Goal: Information Seeking & Learning: Learn about a topic

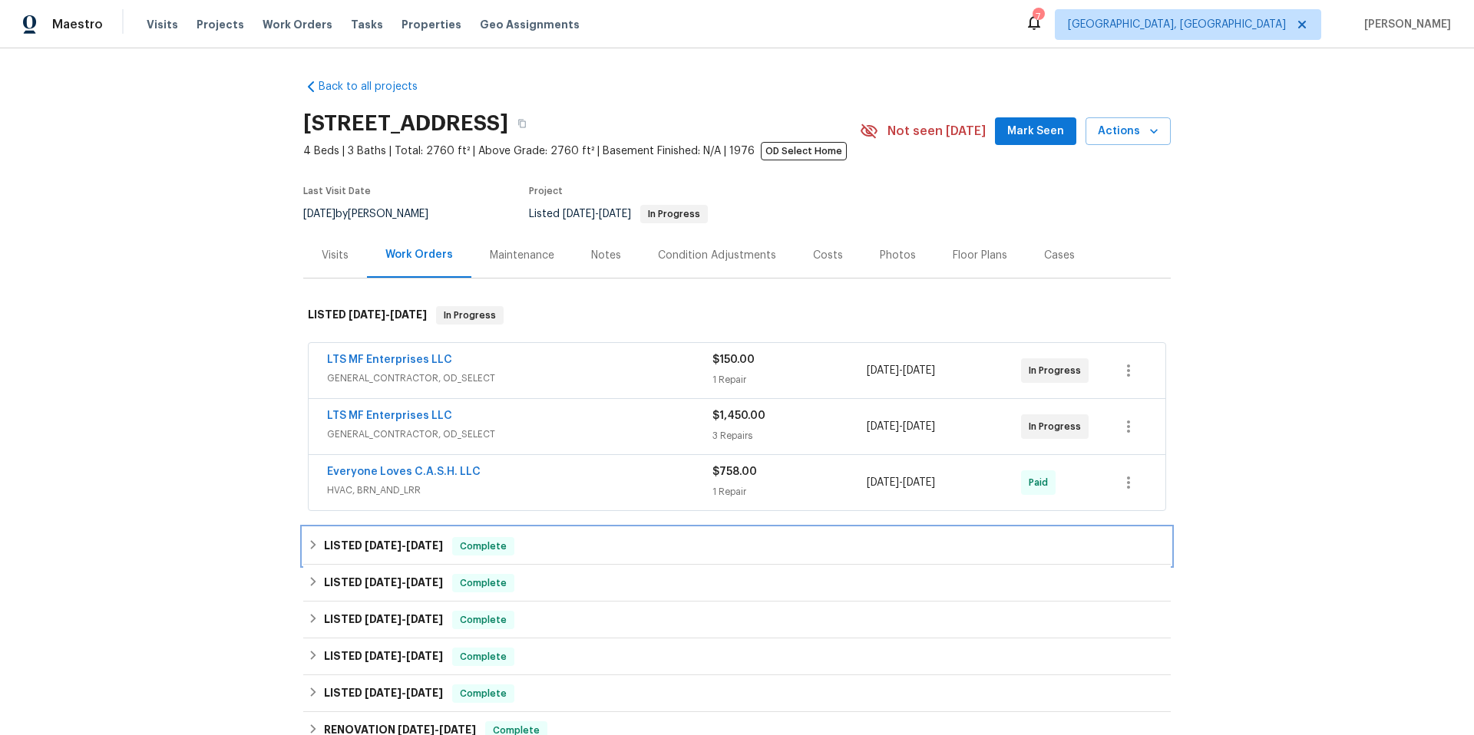
click at [388, 550] on span "[DATE]" at bounding box center [383, 545] width 37 height 11
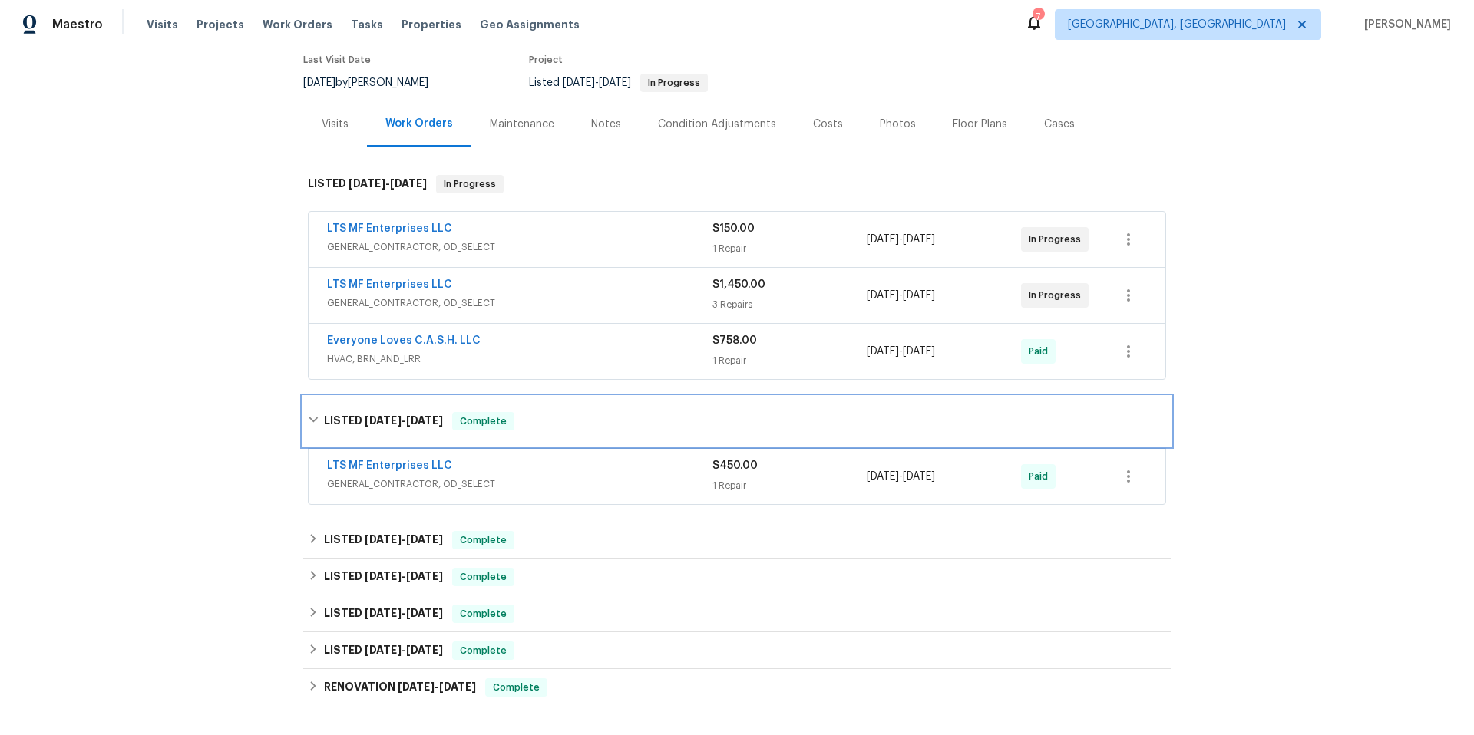
scroll to position [237, 0]
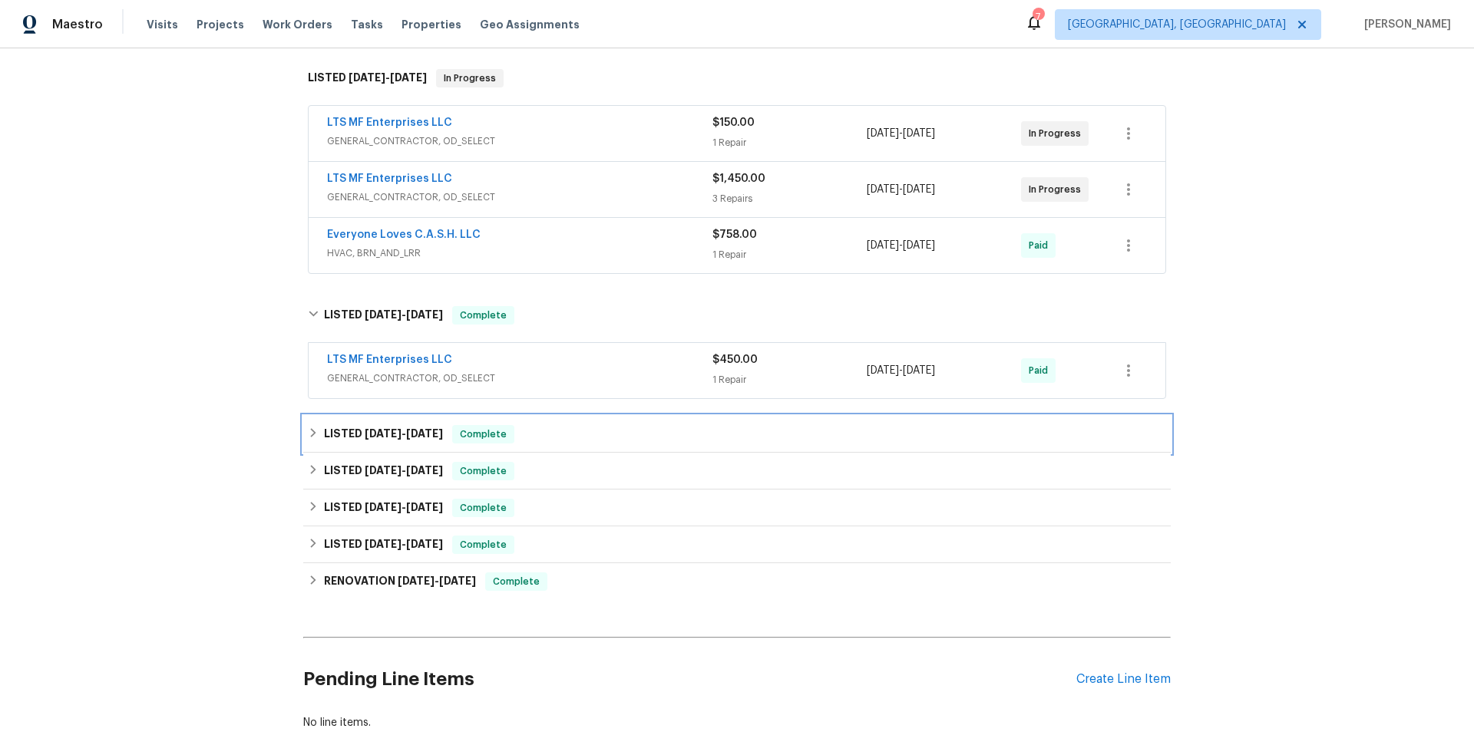
click at [388, 439] on h6 "LISTED [DATE] - [DATE]" at bounding box center [383, 434] width 119 height 18
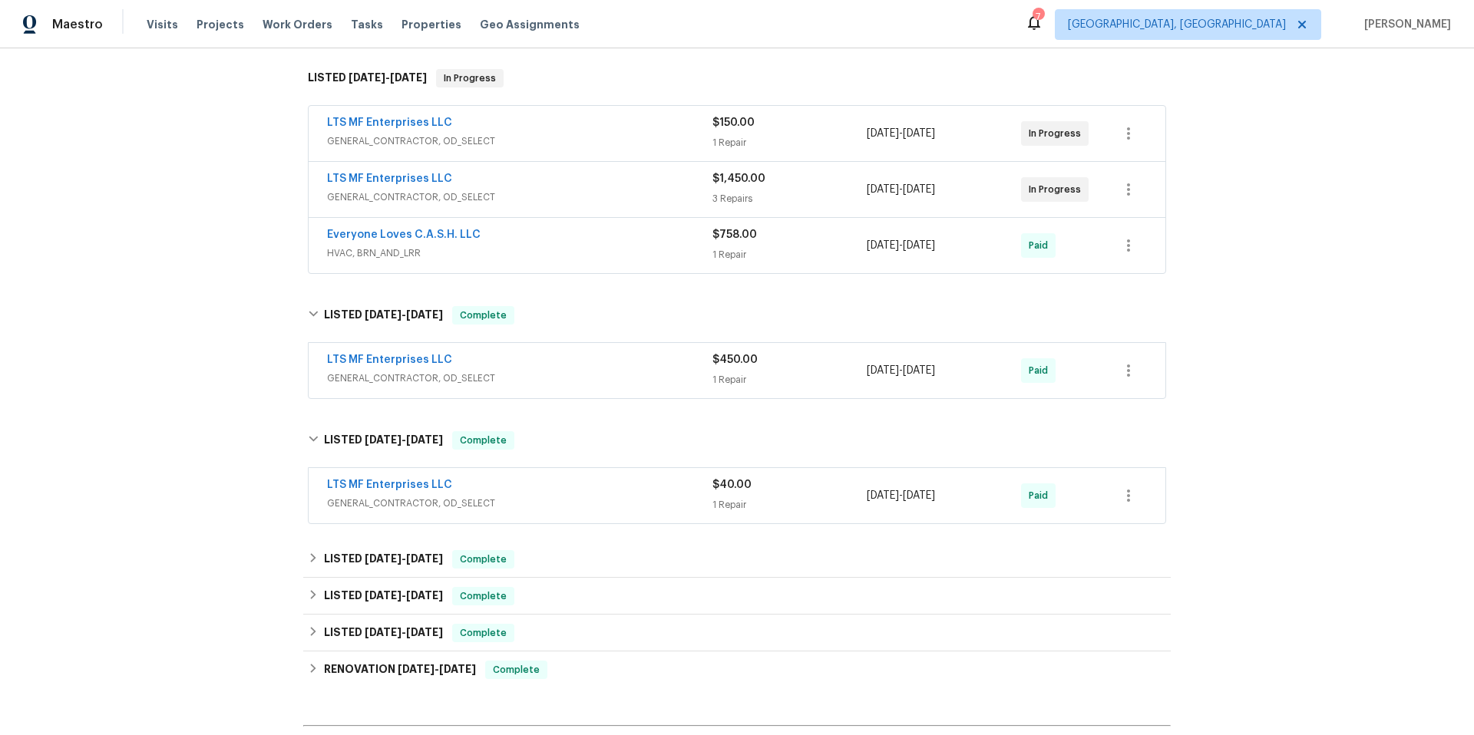
click at [401, 544] on div "Back to all projects [STREET_ADDRESS] 4 Beds | 3 Baths | Total: 2760 ft² | Abov…" at bounding box center [736, 331] width 867 height 1002
click at [401, 560] on span "[DATE] - [DATE]" at bounding box center [404, 558] width 78 height 11
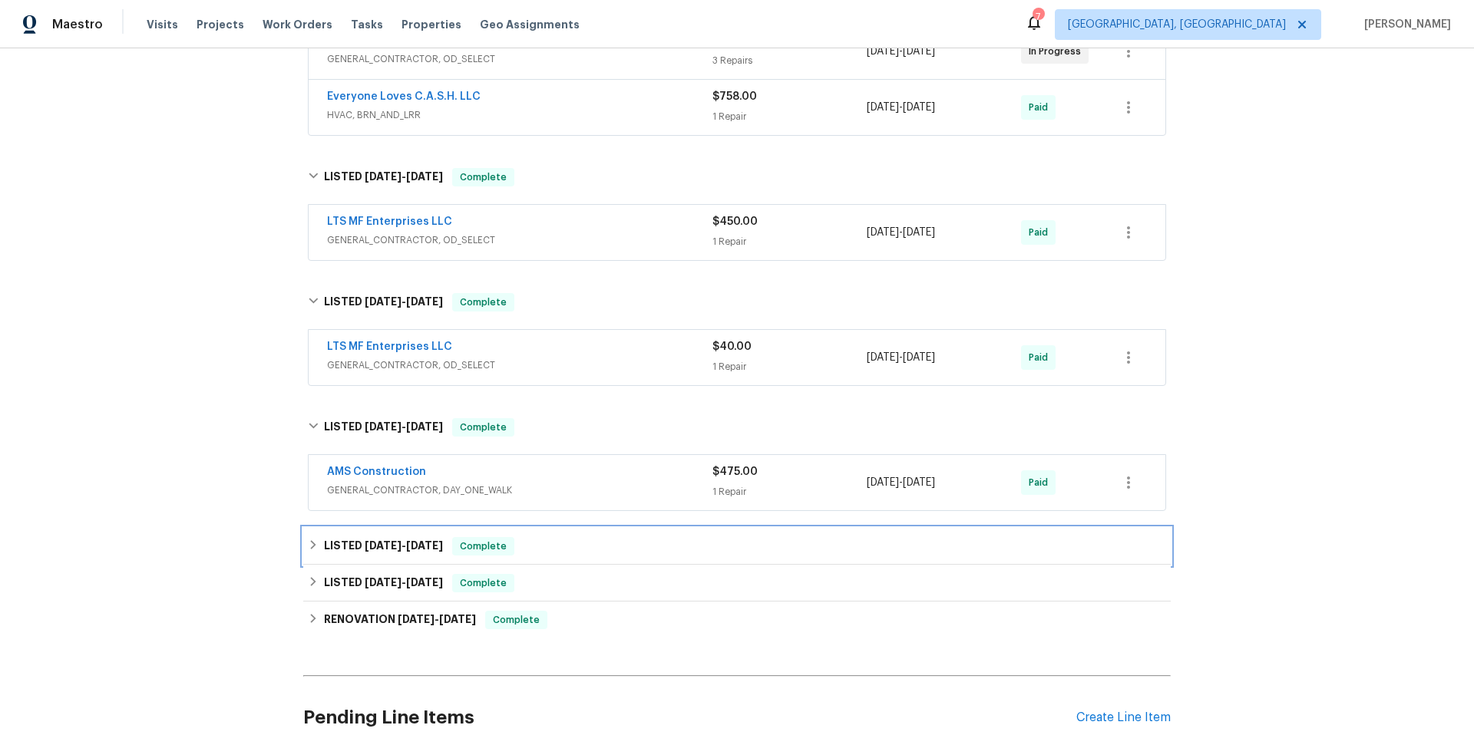
click at [416, 543] on span "[DATE]" at bounding box center [424, 545] width 37 height 11
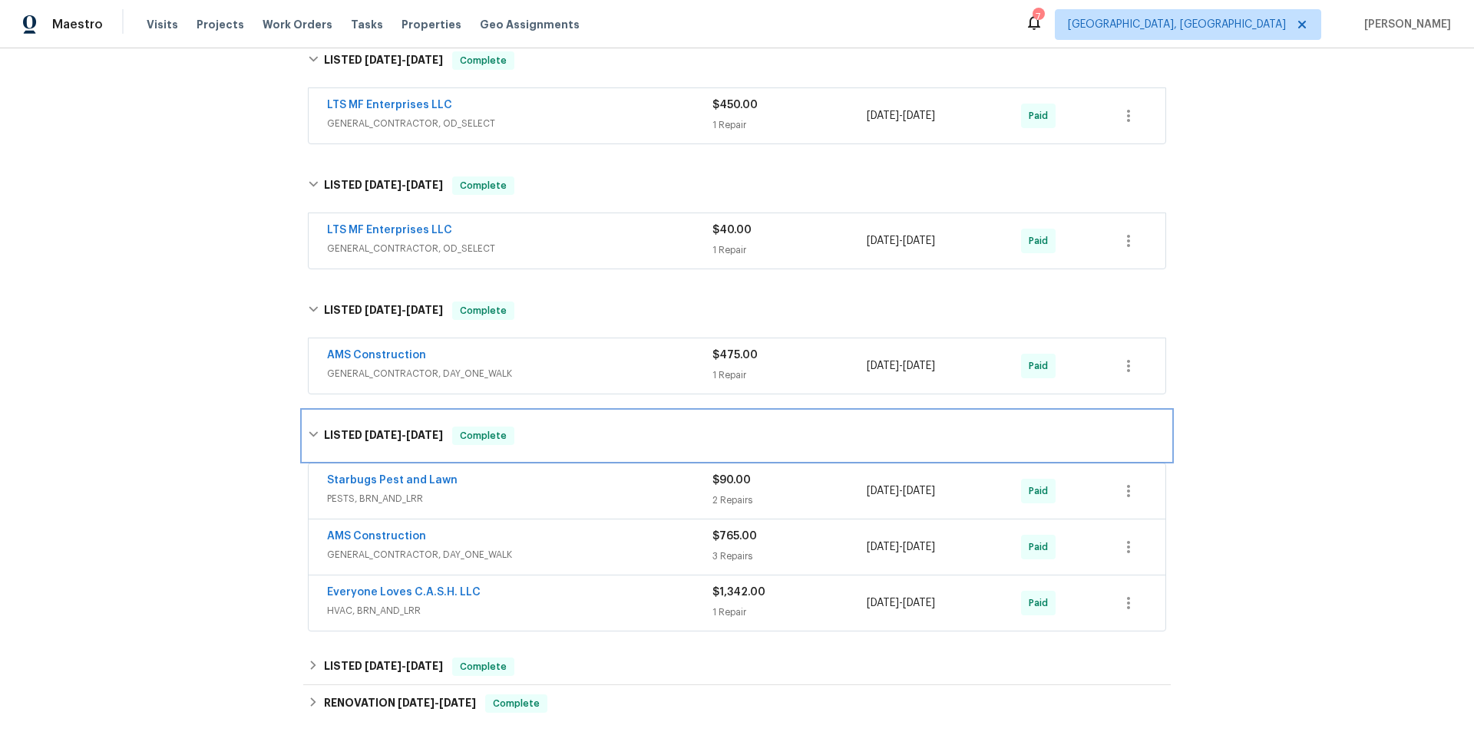
scroll to position [499, 0]
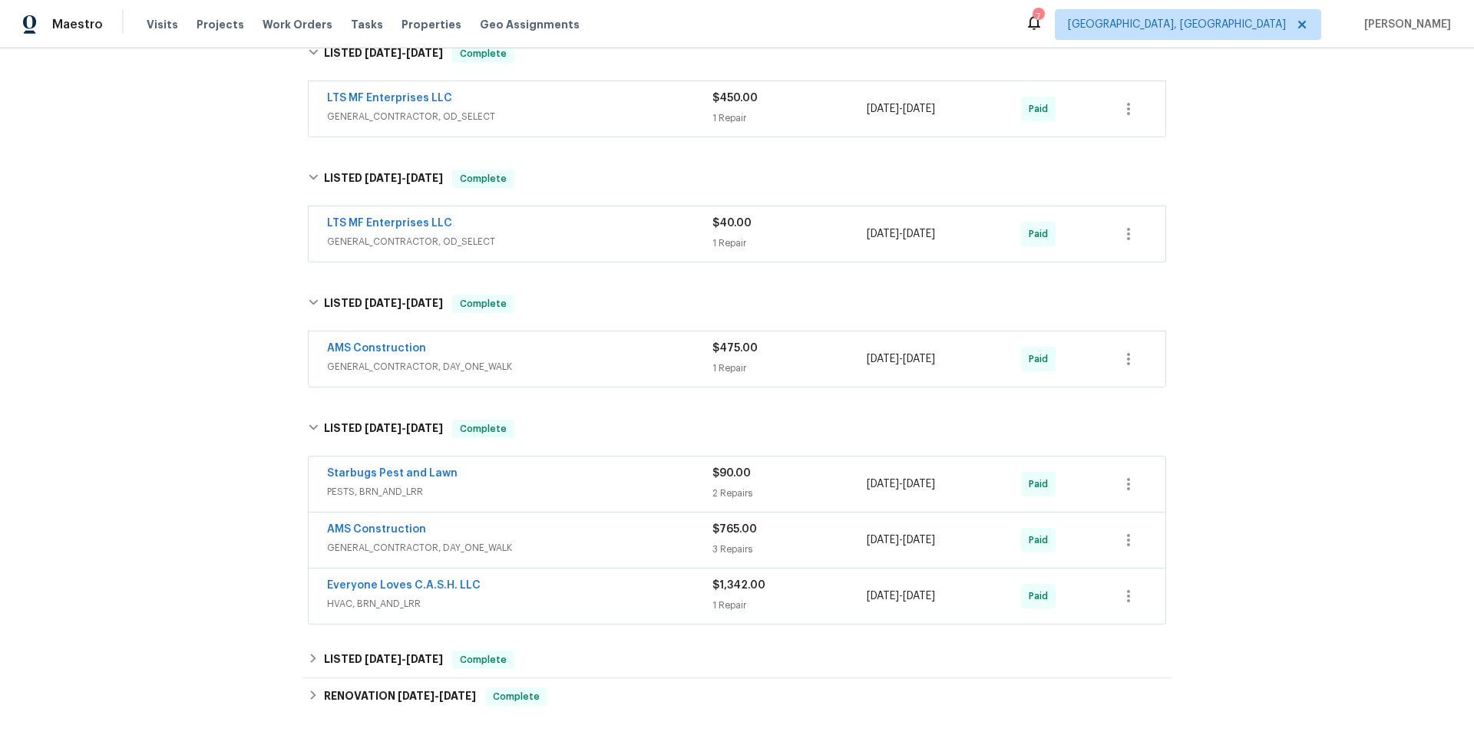
click at [398, 638] on div "Back to all projects [STREET_ADDRESS] 4 Beds | 3 Baths | Total: 2760 ft² | Abov…" at bounding box center [736, 213] width 867 height 1290
click at [398, 648] on div "LISTED [DATE] - [DATE] Complete" at bounding box center [736, 660] width 867 height 37
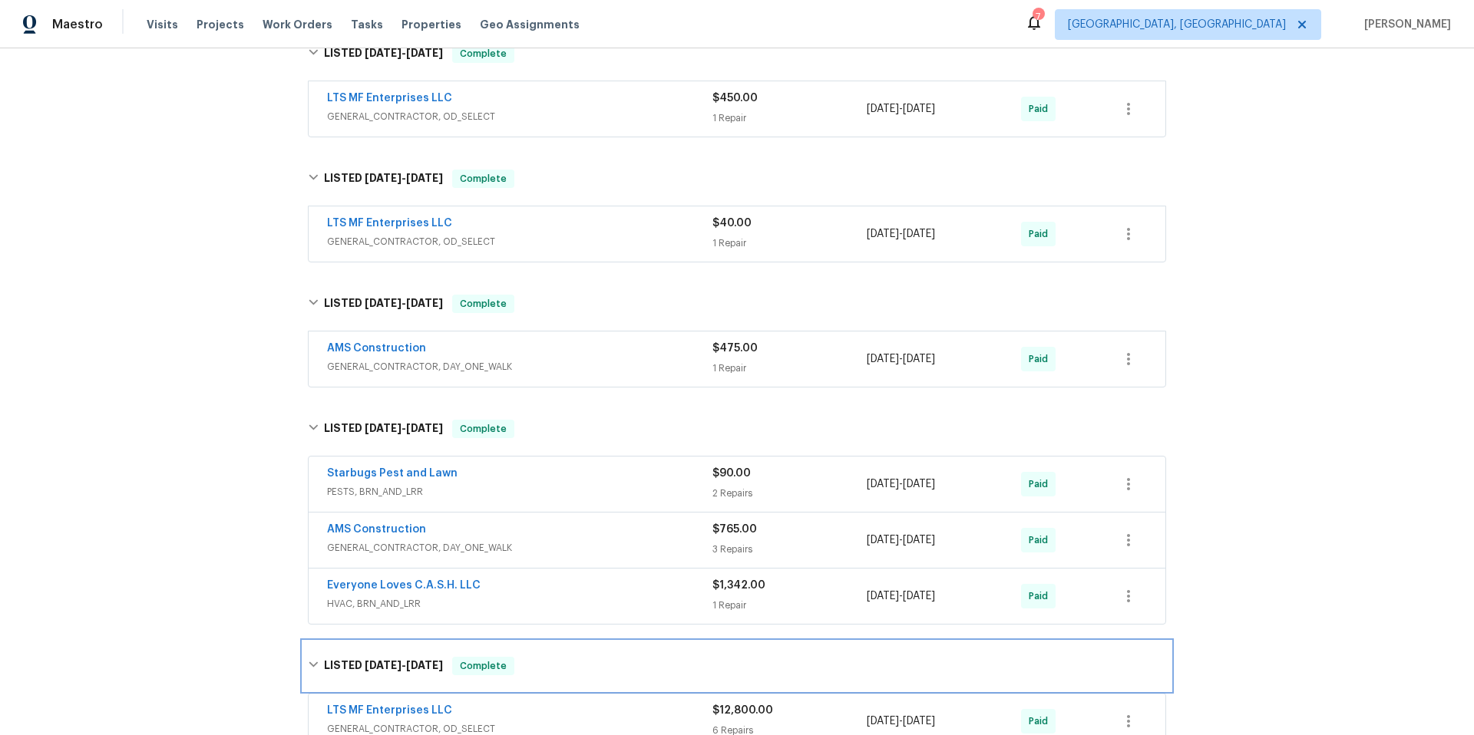
scroll to position [924, 0]
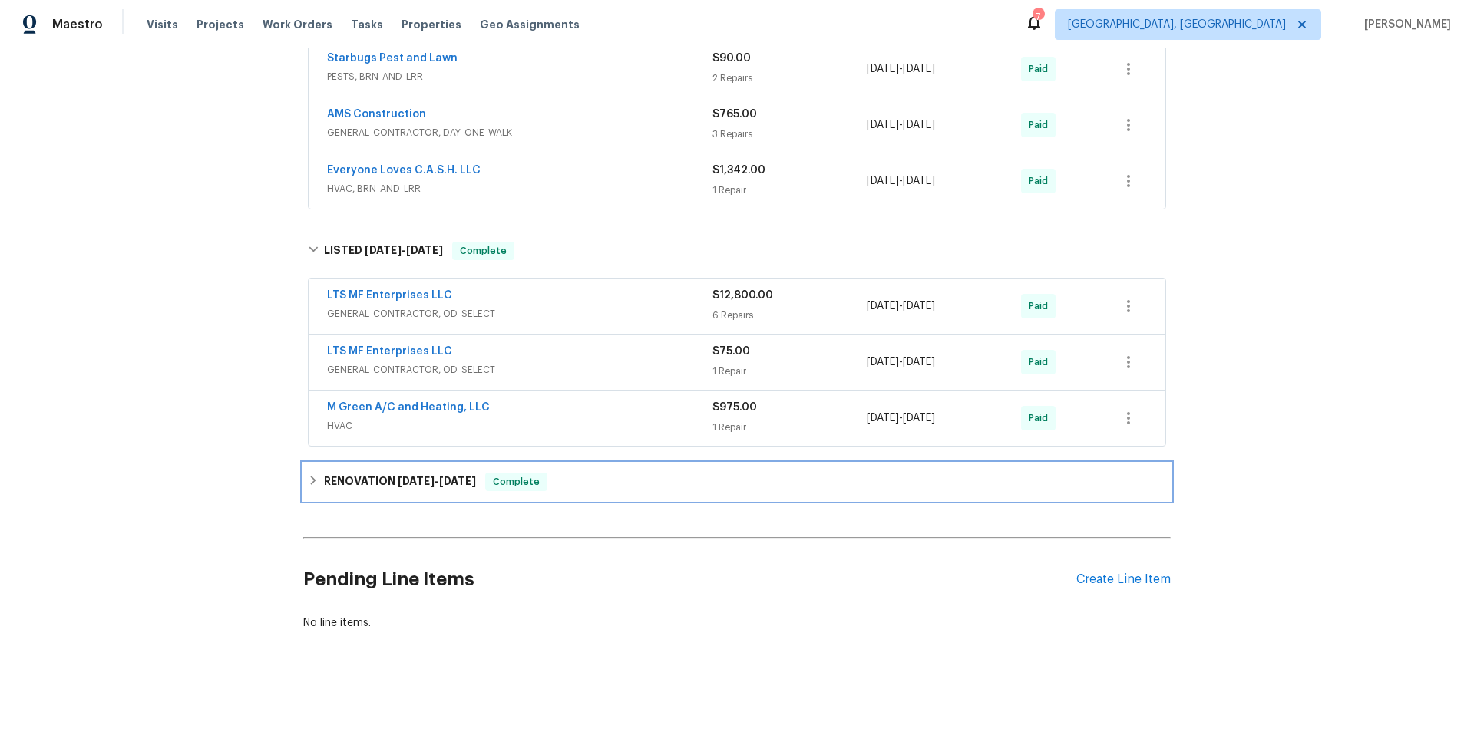
click at [398, 476] on span "[DATE]" at bounding box center [416, 481] width 37 height 11
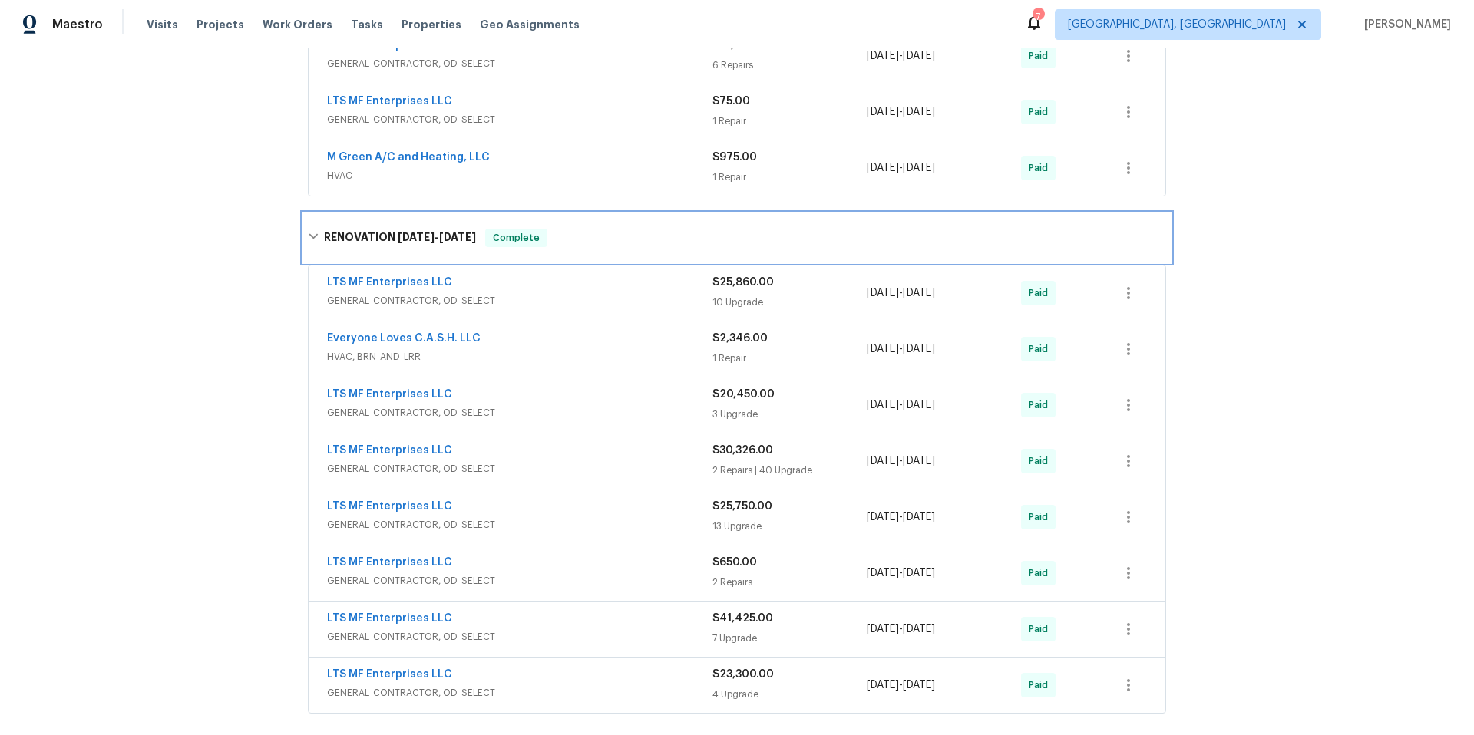
scroll to position [1394, 0]
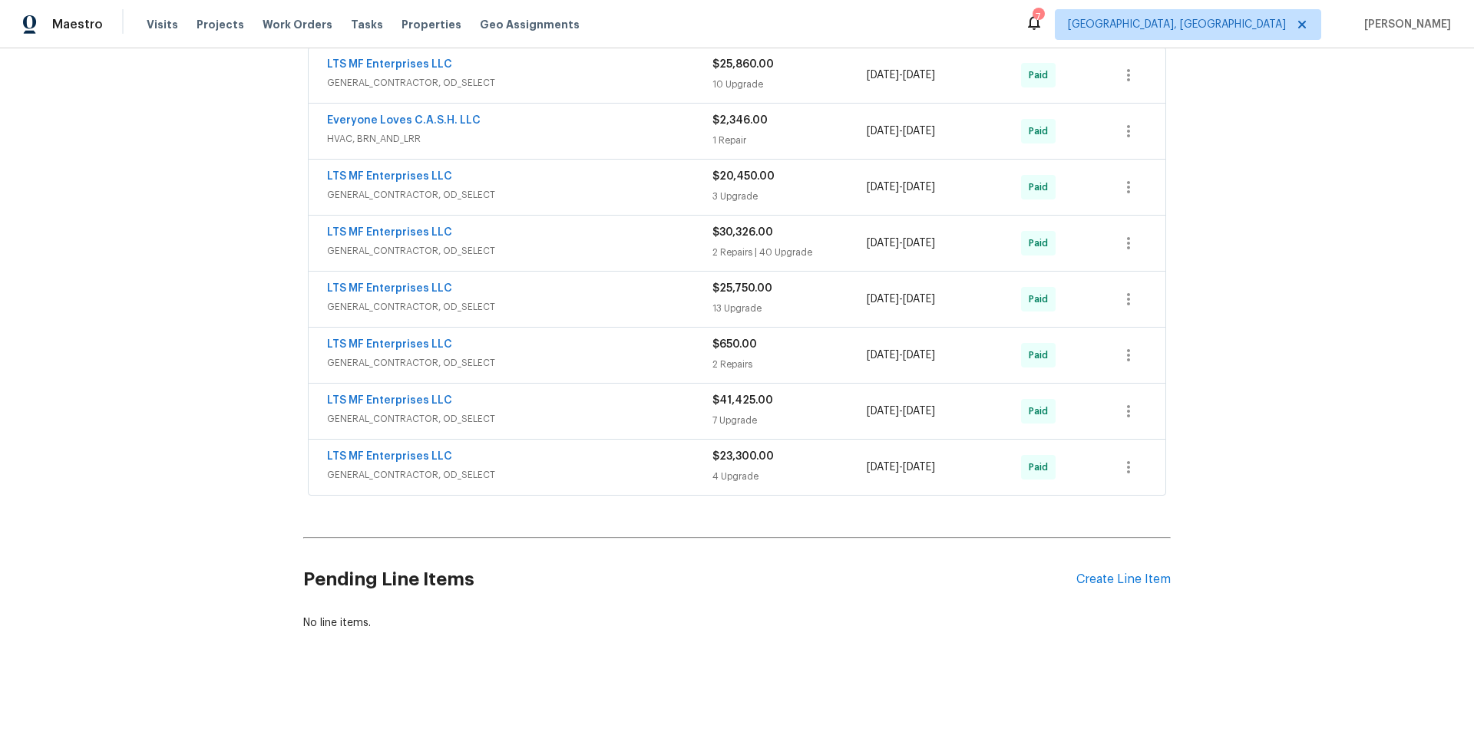
click at [542, 467] on span "GENERAL_CONTRACTOR, OD_SELECT" at bounding box center [519, 474] width 385 height 15
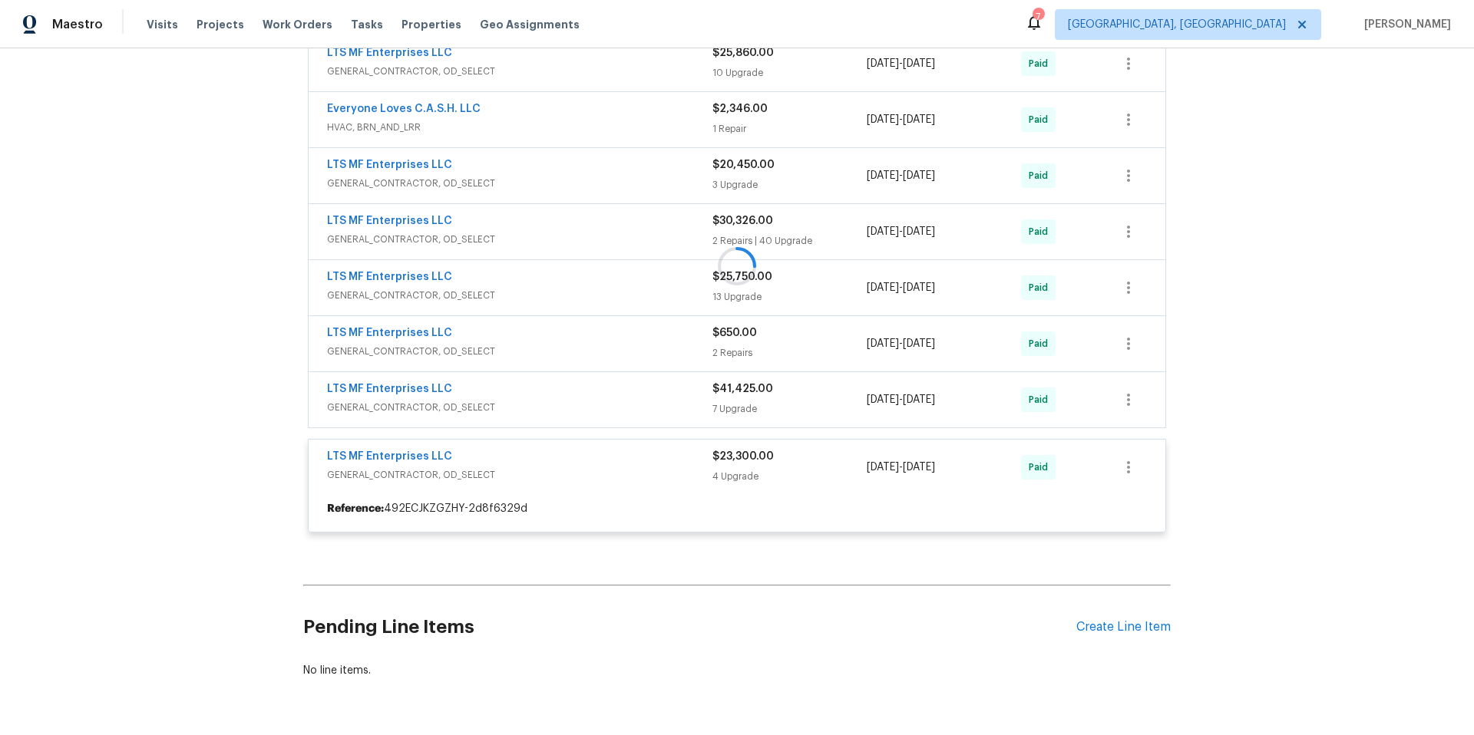
click at [545, 408] on div at bounding box center [736, 266] width 867 height 564
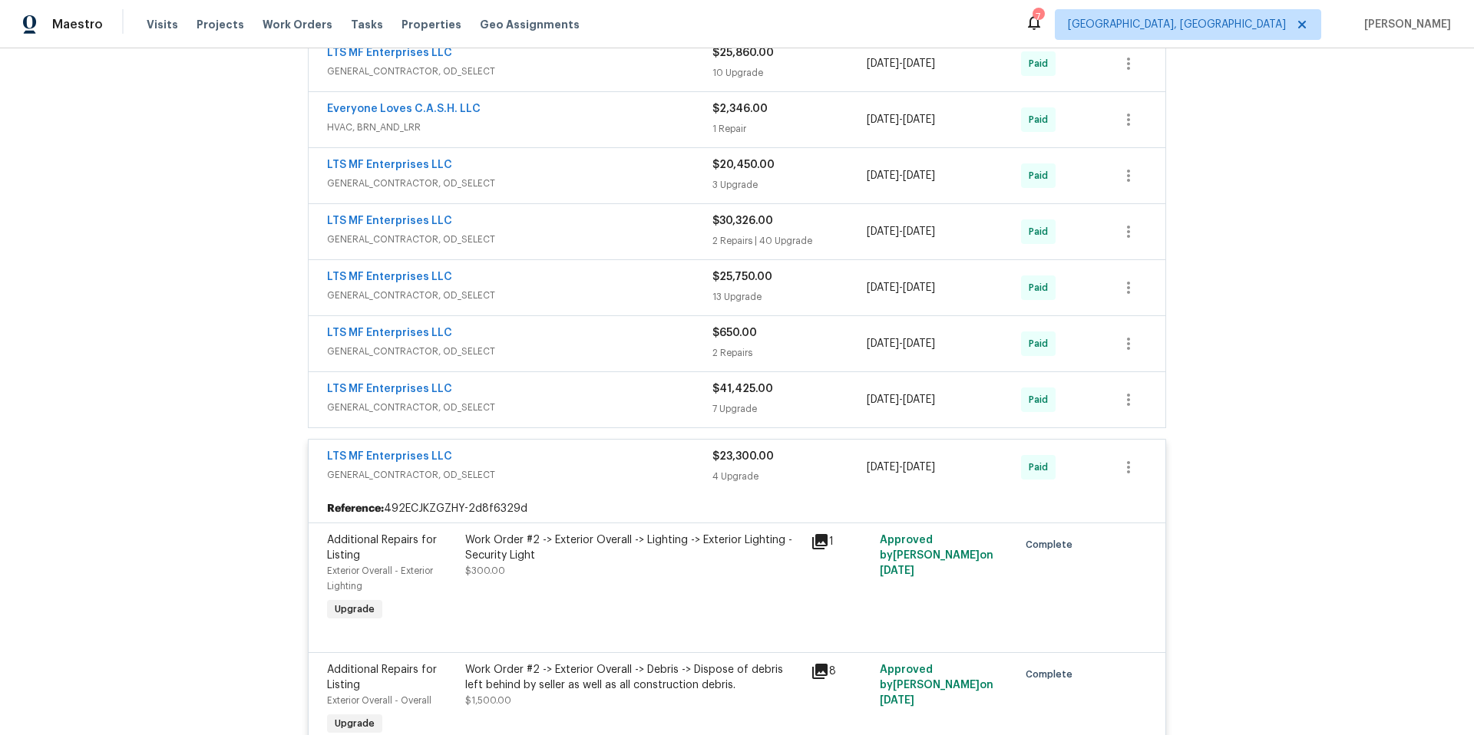
click at [538, 407] on span "GENERAL_CONTRACTOR, OD_SELECT" at bounding box center [519, 407] width 385 height 15
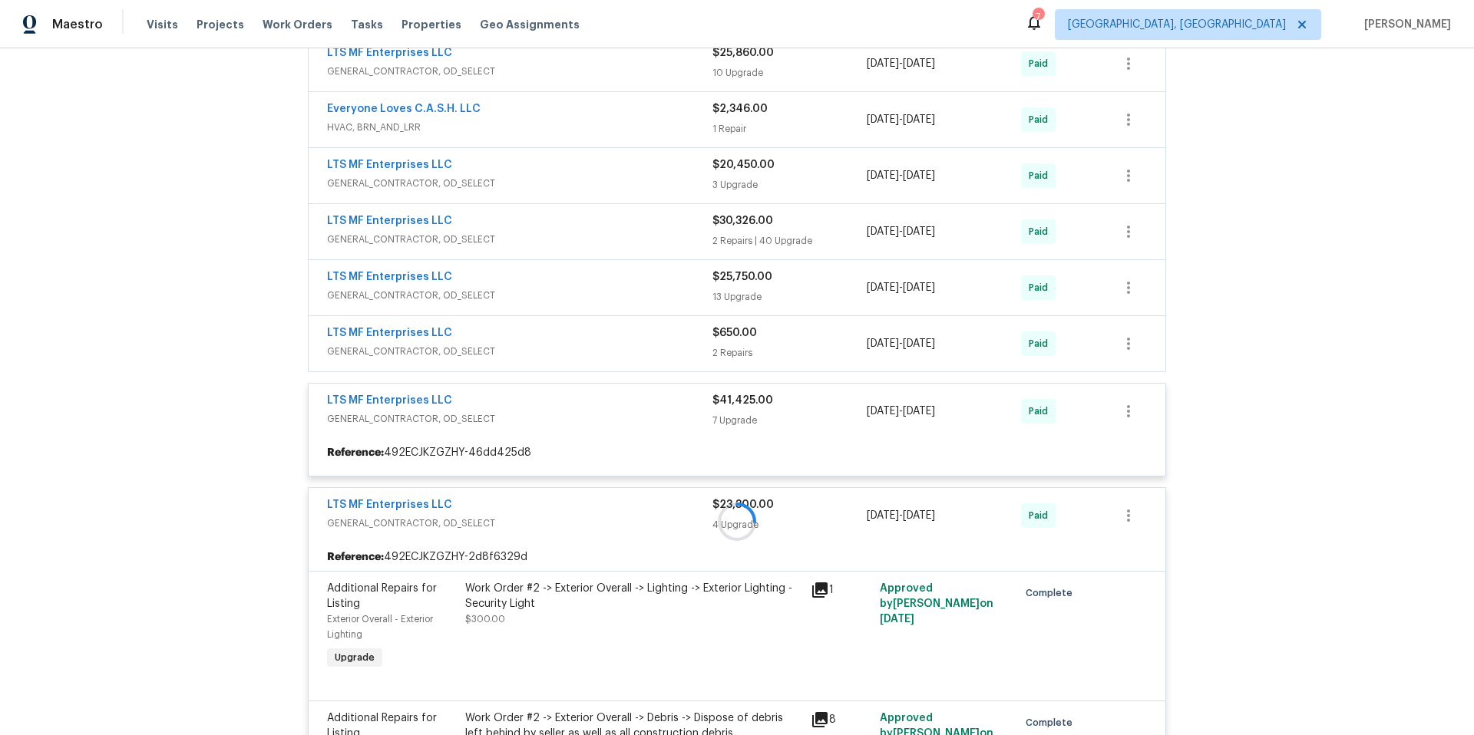
click at [531, 342] on div at bounding box center [736, 522] width 867 height 1076
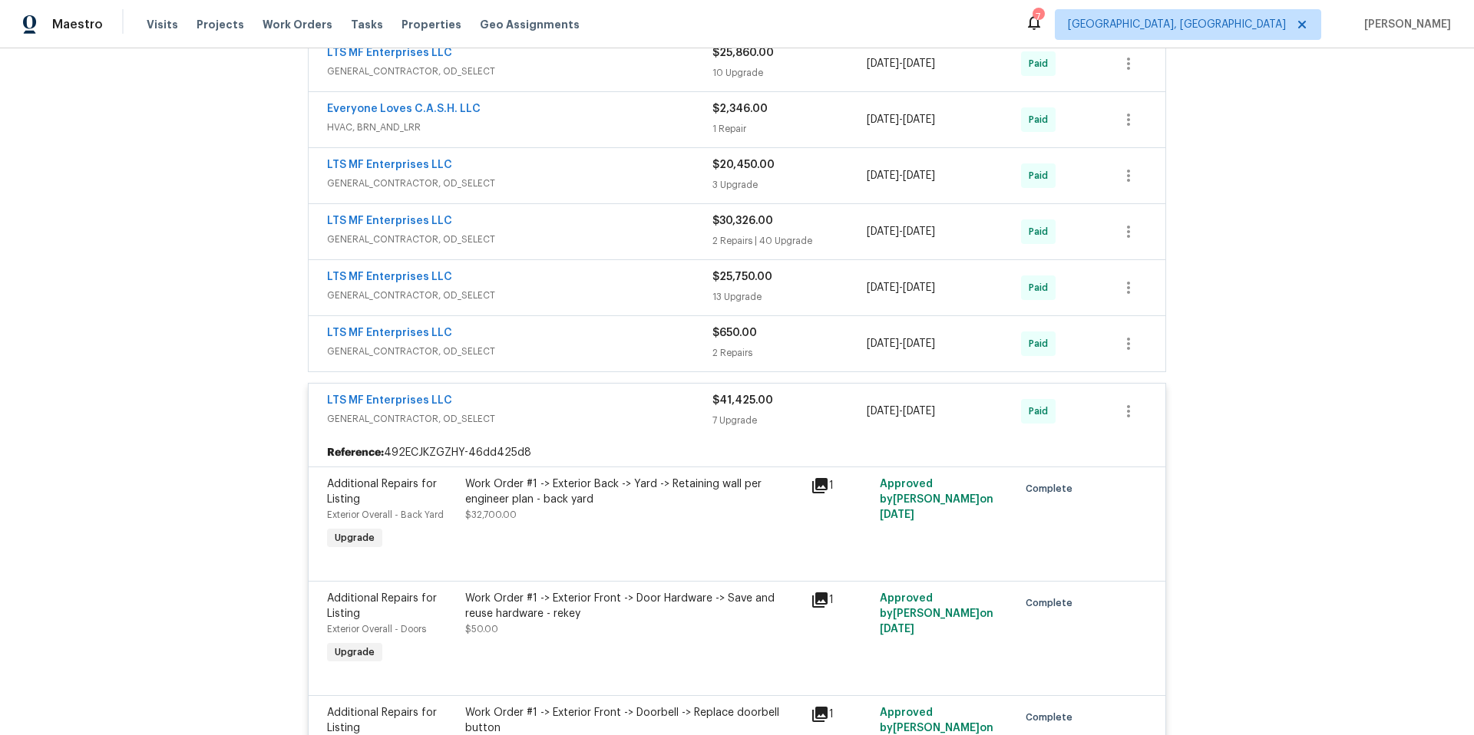
click at [526, 345] on span "GENERAL_CONTRACTOR, OD_SELECT" at bounding box center [519, 351] width 385 height 15
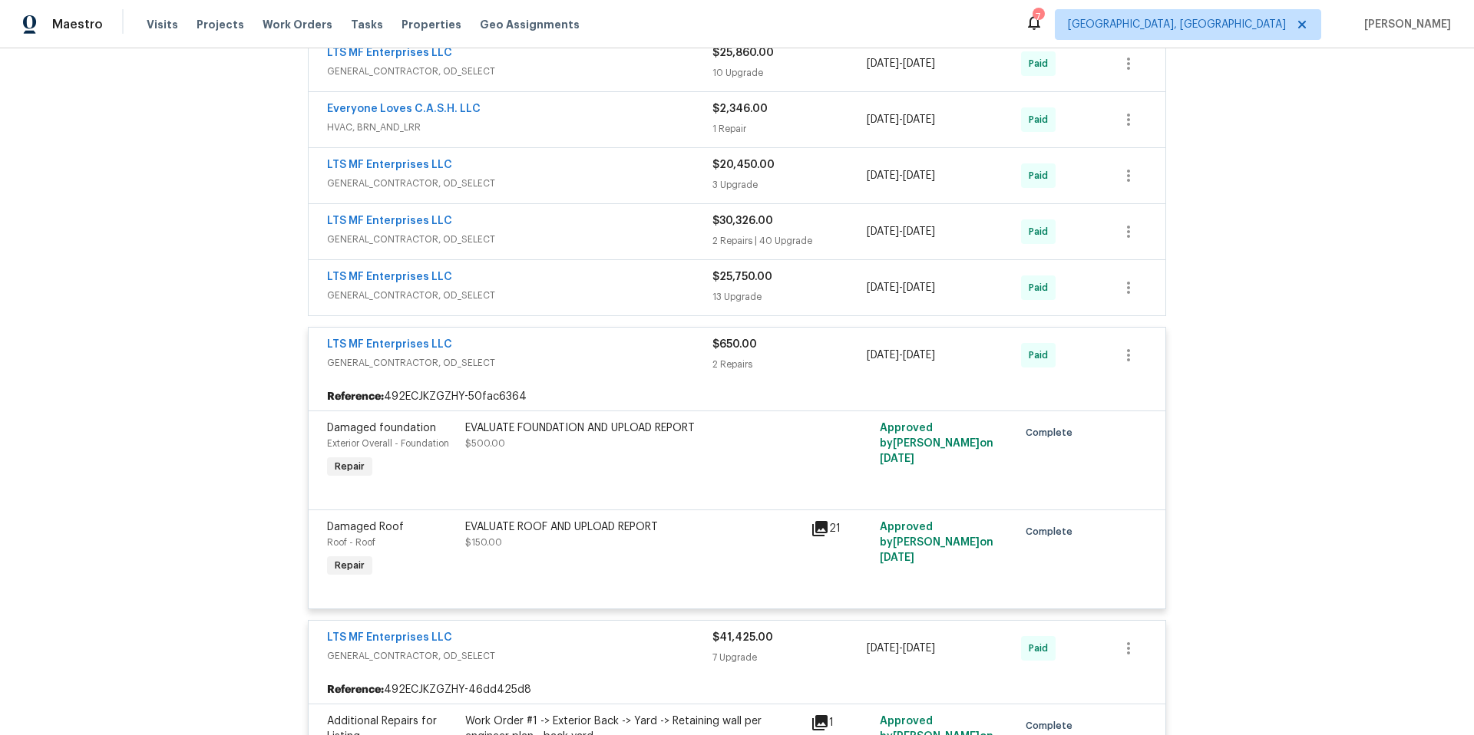
click at [545, 294] on span "GENERAL_CONTRACTOR, OD_SELECT" at bounding box center [519, 295] width 385 height 15
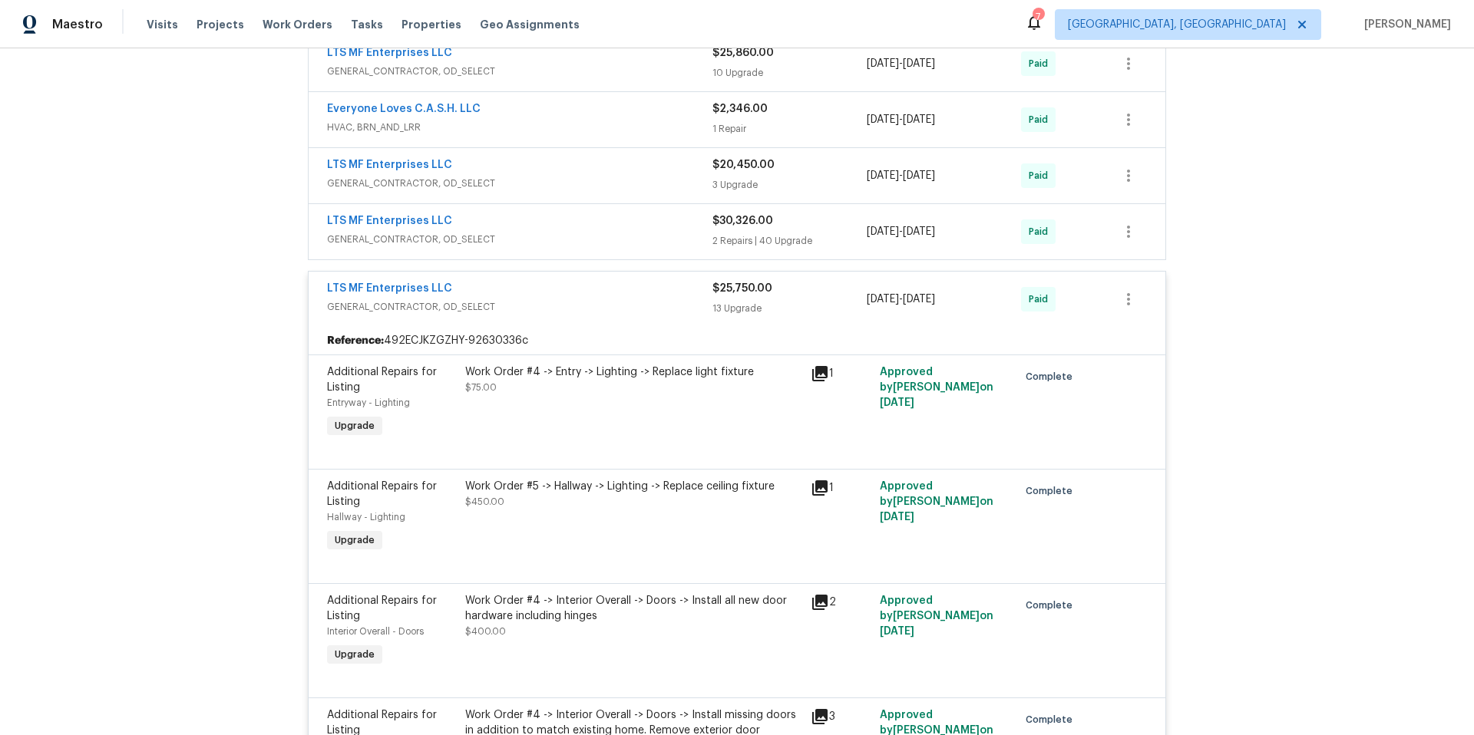
click at [536, 239] on span "GENERAL_CONTRACTOR, OD_SELECT" at bounding box center [519, 239] width 385 height 15
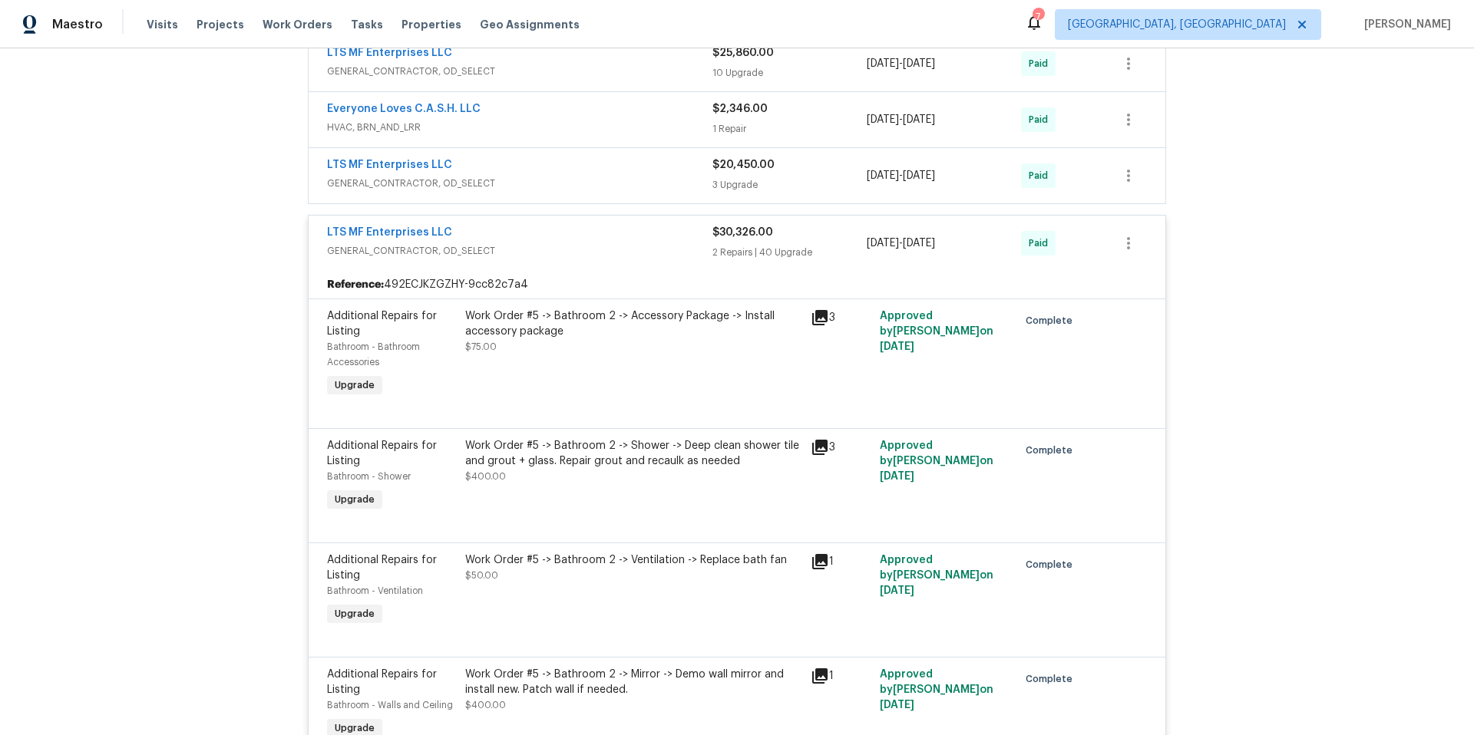
click at [528, 190] on span "GENERAL_CONTRACTOR, OD_SELECT" at bounding box center [519, 183] width 385 height 15
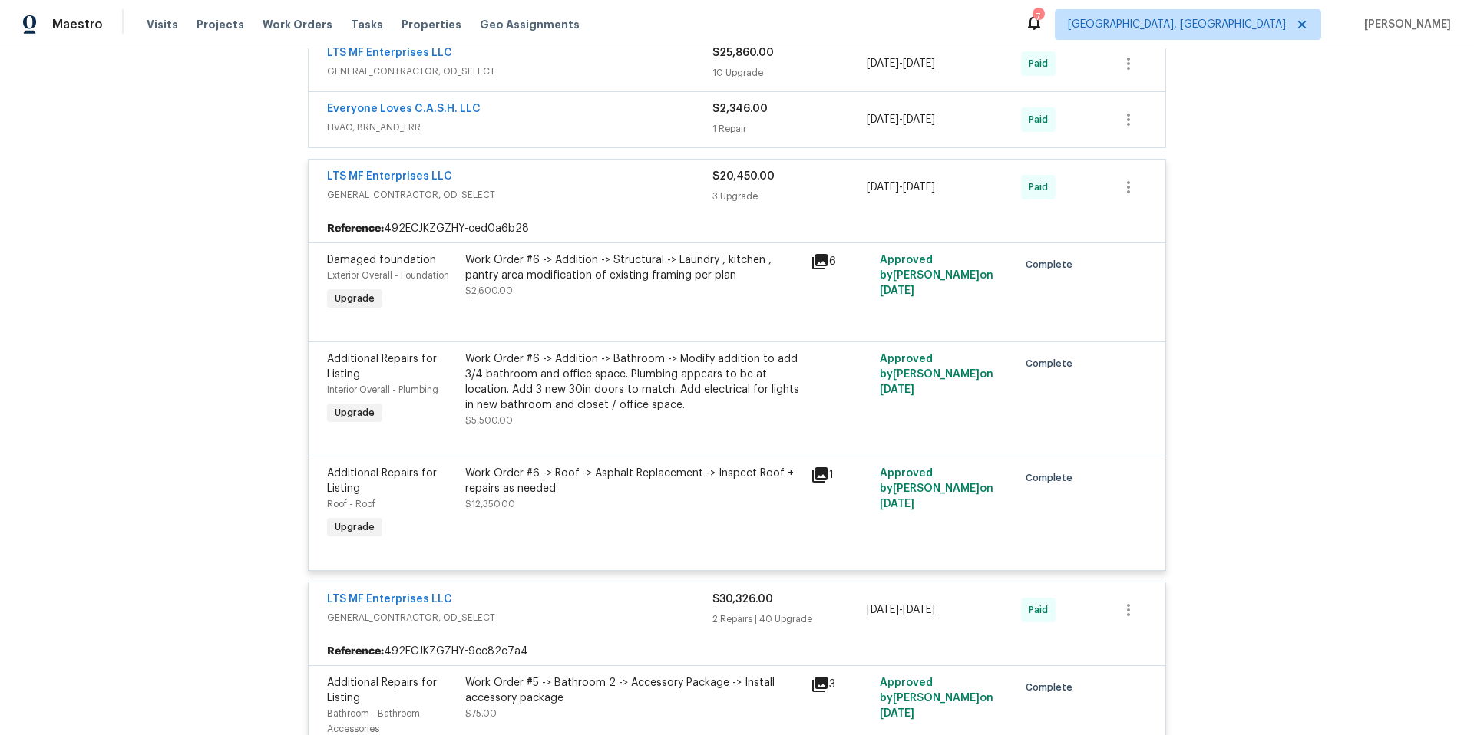
click at [560, 127] on span "HVAC, BRN_AND_LRR" at bounding box center [519, 127] width 385 height 15
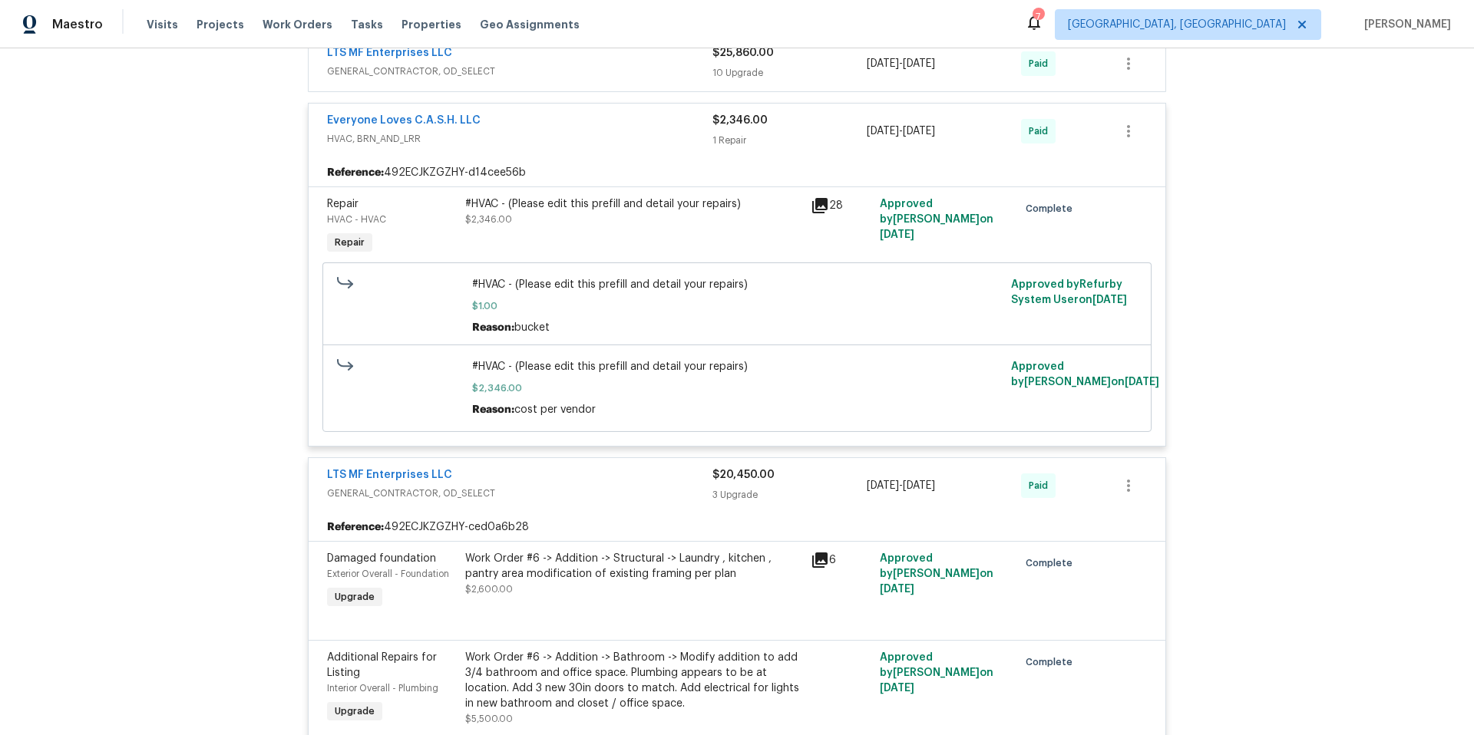
scroll to position [1327, 0]
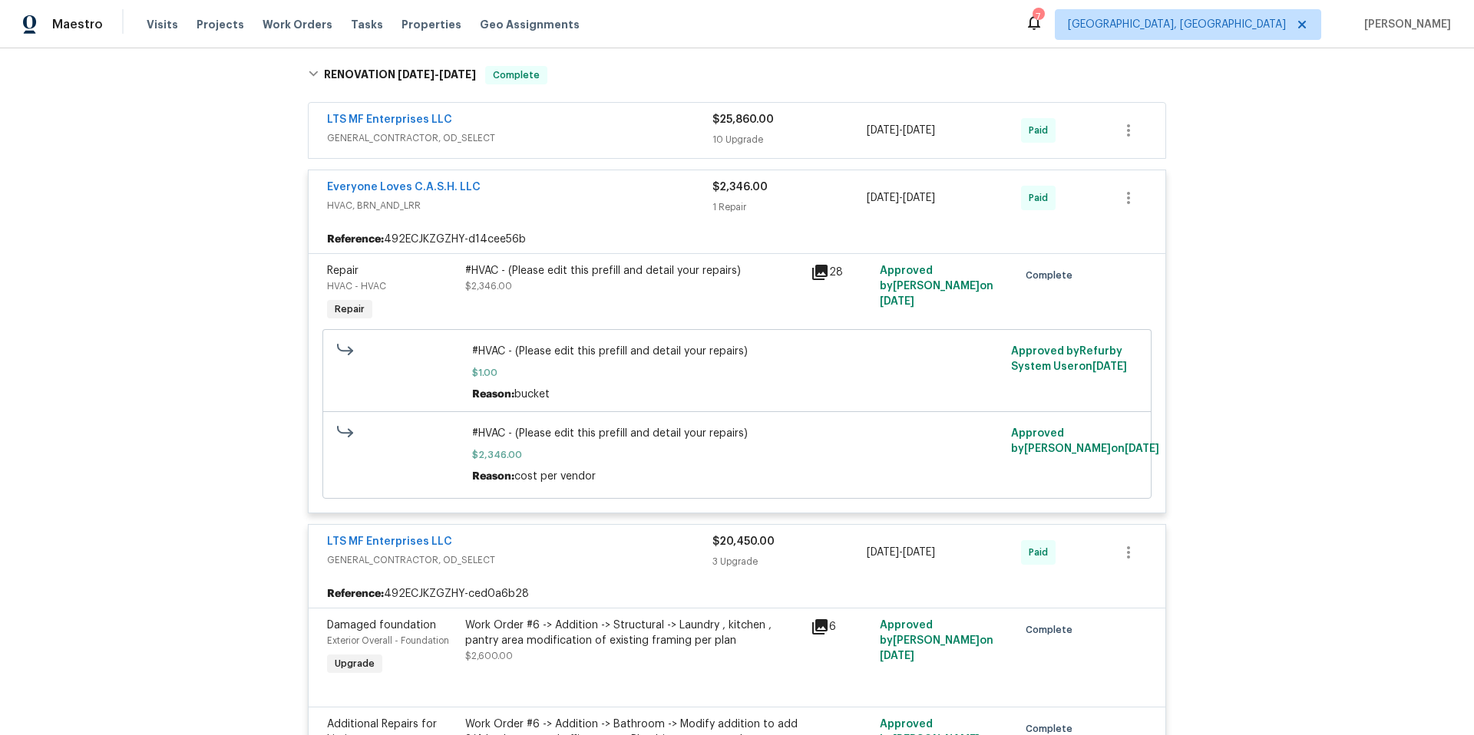
click at [566, 153] on div "LTS MF Enterprises LLC GENERAL_CONTRACTOR, OD_SELECT $25,860.00 10 Upgrade [DAT…" at bounding box center [737, 130] width 857 height 55
click at [561, 140] on span "GENERAL_CONTRACTOR, OD_SELECT" at bounding box center [519, 137] width 385 height 15
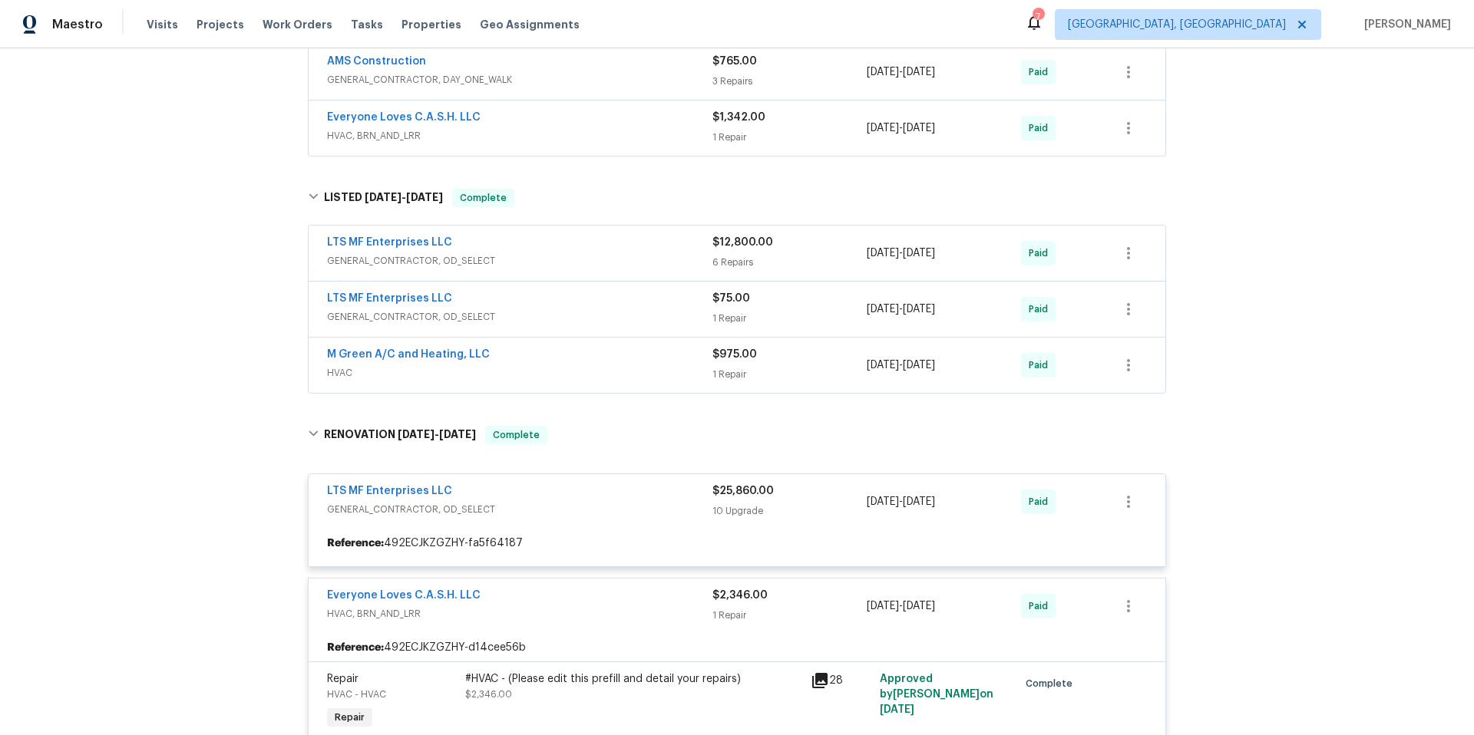
scroll to position [965, 0]
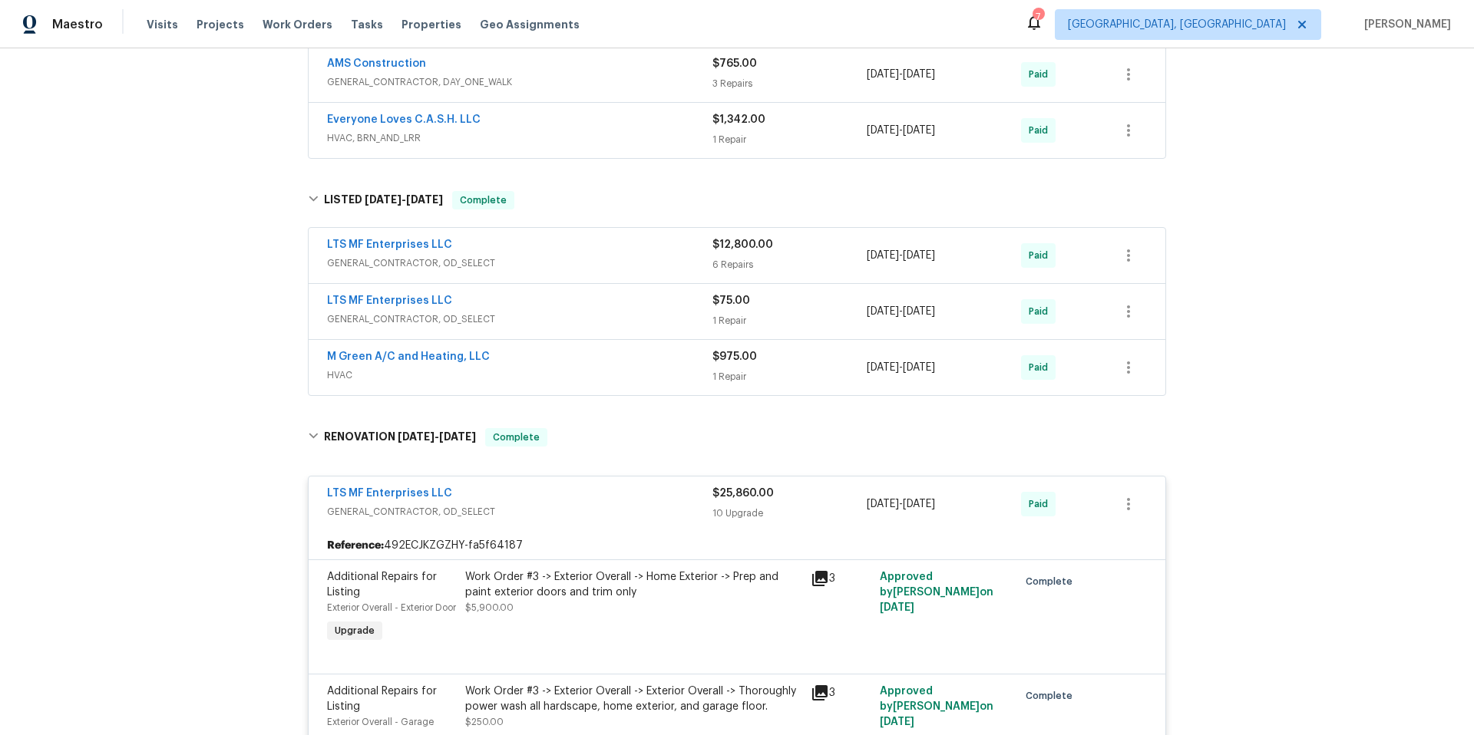
click at [556, 355] on div "M Green A/C and Heating, LLC" at bounding box center [519, 358] width 385 height 18
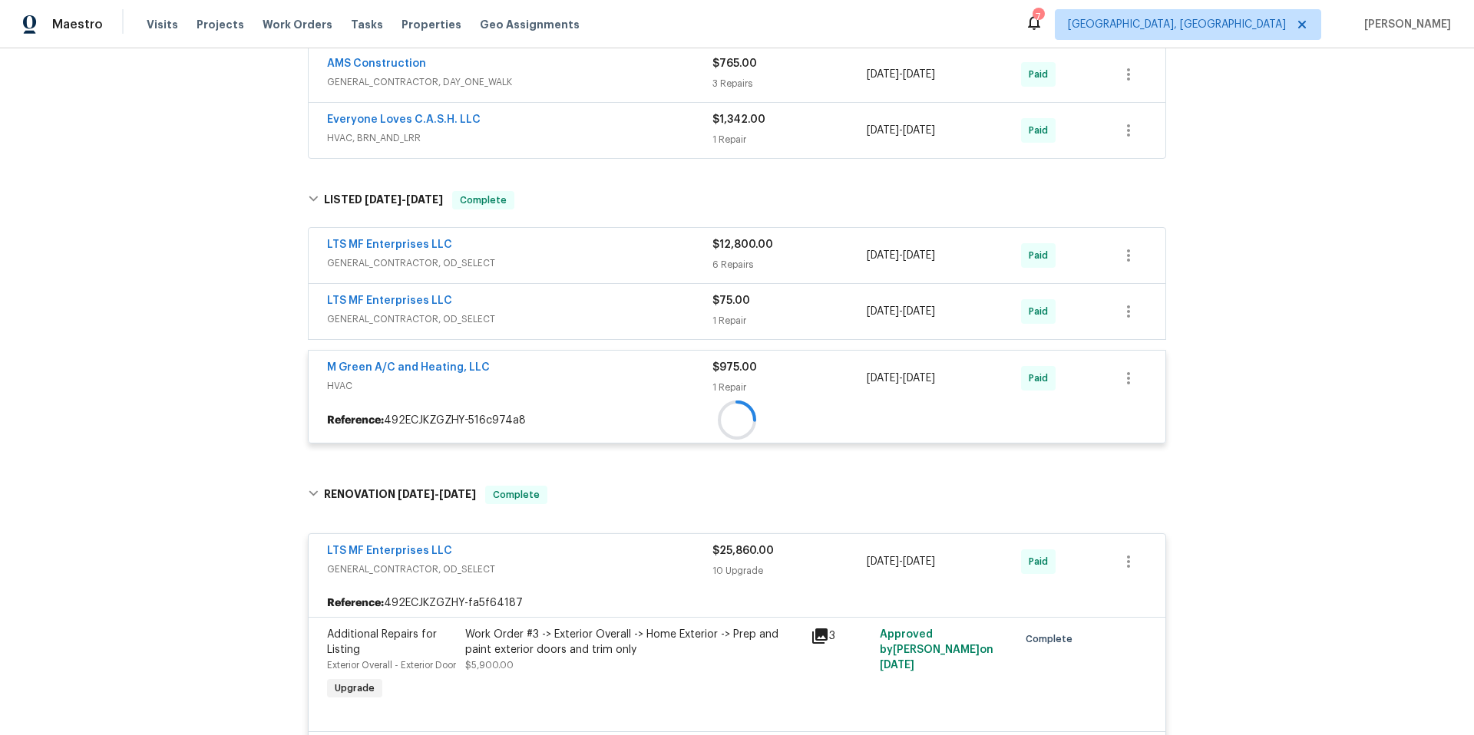
click at [566, 325] on span "GENERAL_CONTRACTOR, OD_SELECT" at bounding box center [519, 319] width 385 height 15
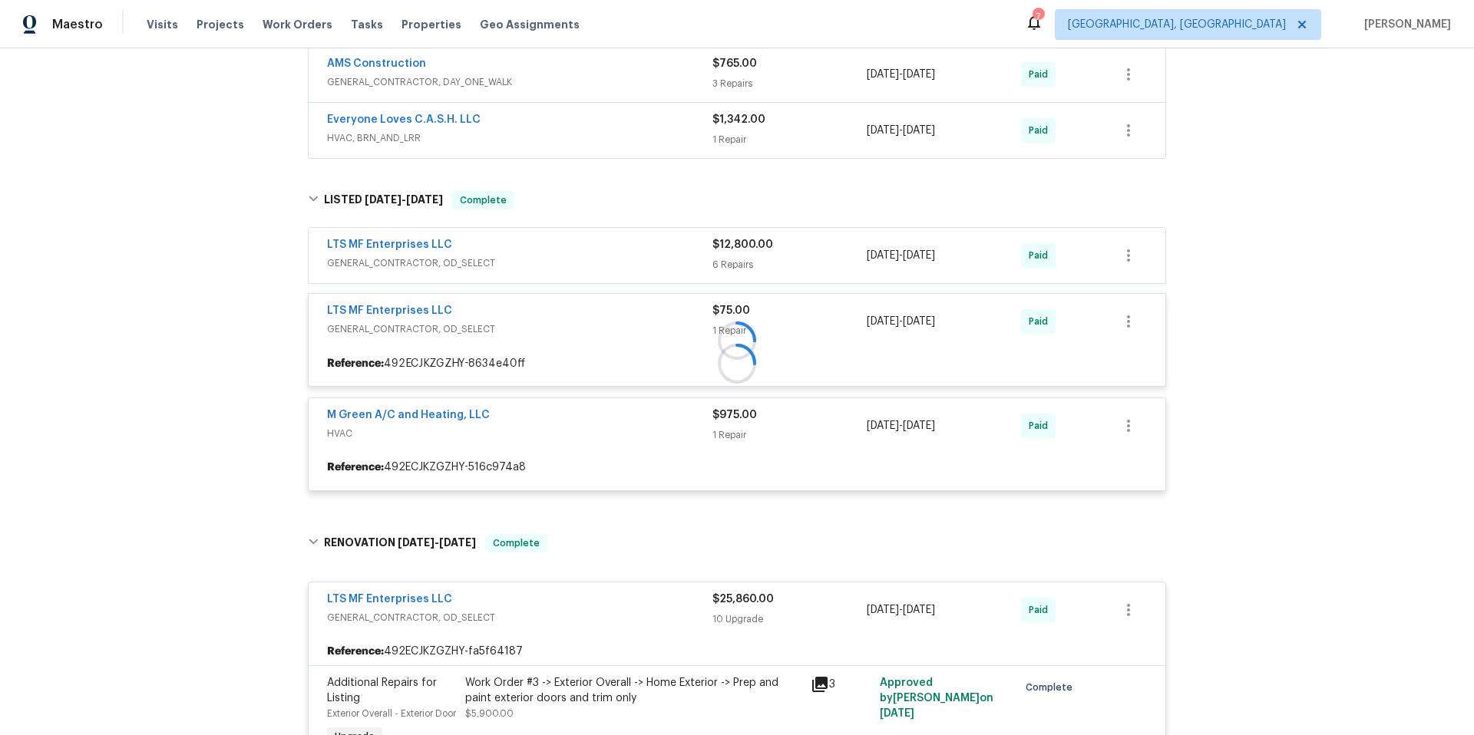
drag, startPoint x: 563, startPoint y: 323, endPoint x: 563, endPoint y: 309, distance: 13.8
click at [563, 323] on div at bounding box center [736, 341] width 867 height 331
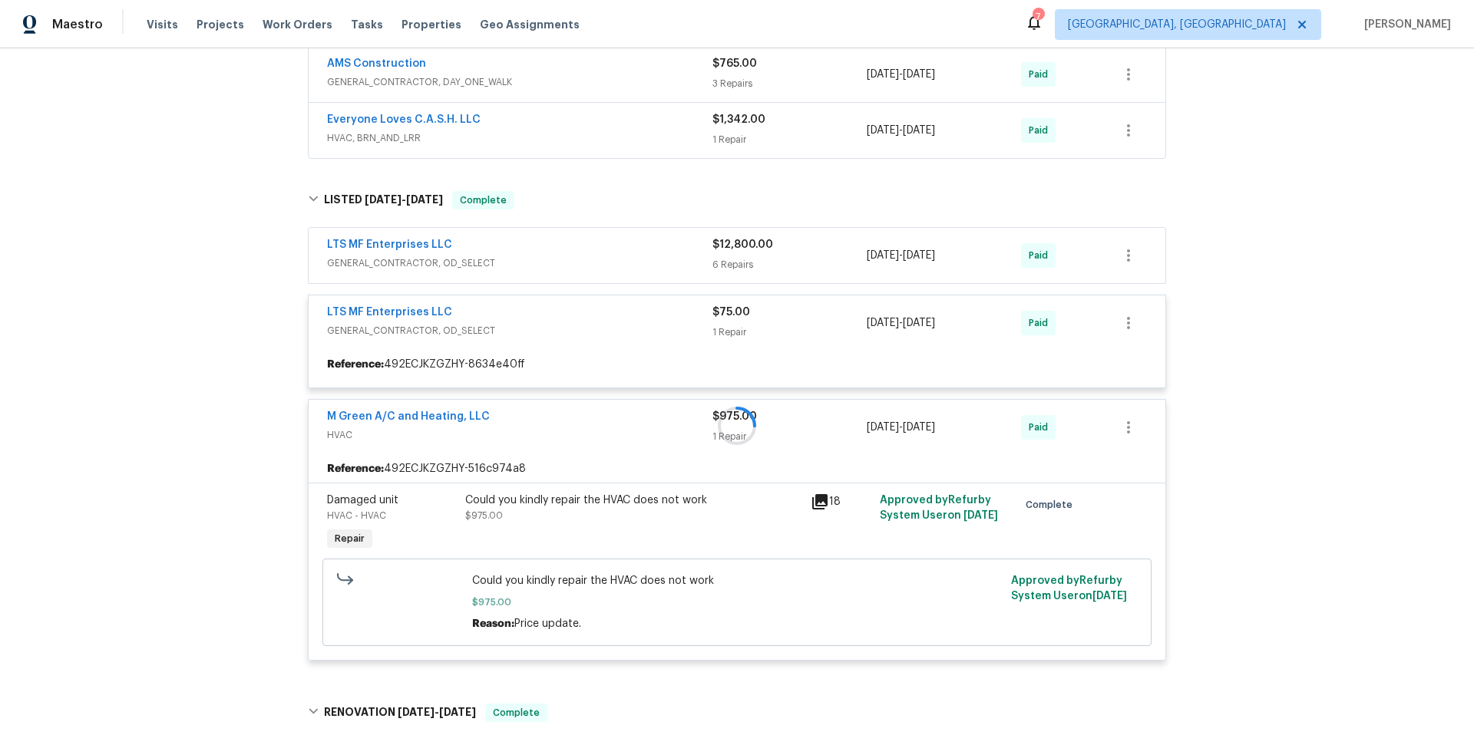
click at [556, 269] on span "GENERAL_CONTRACTOR, OD_SELECT" at bounding box center [519, 263] width 385 height 15
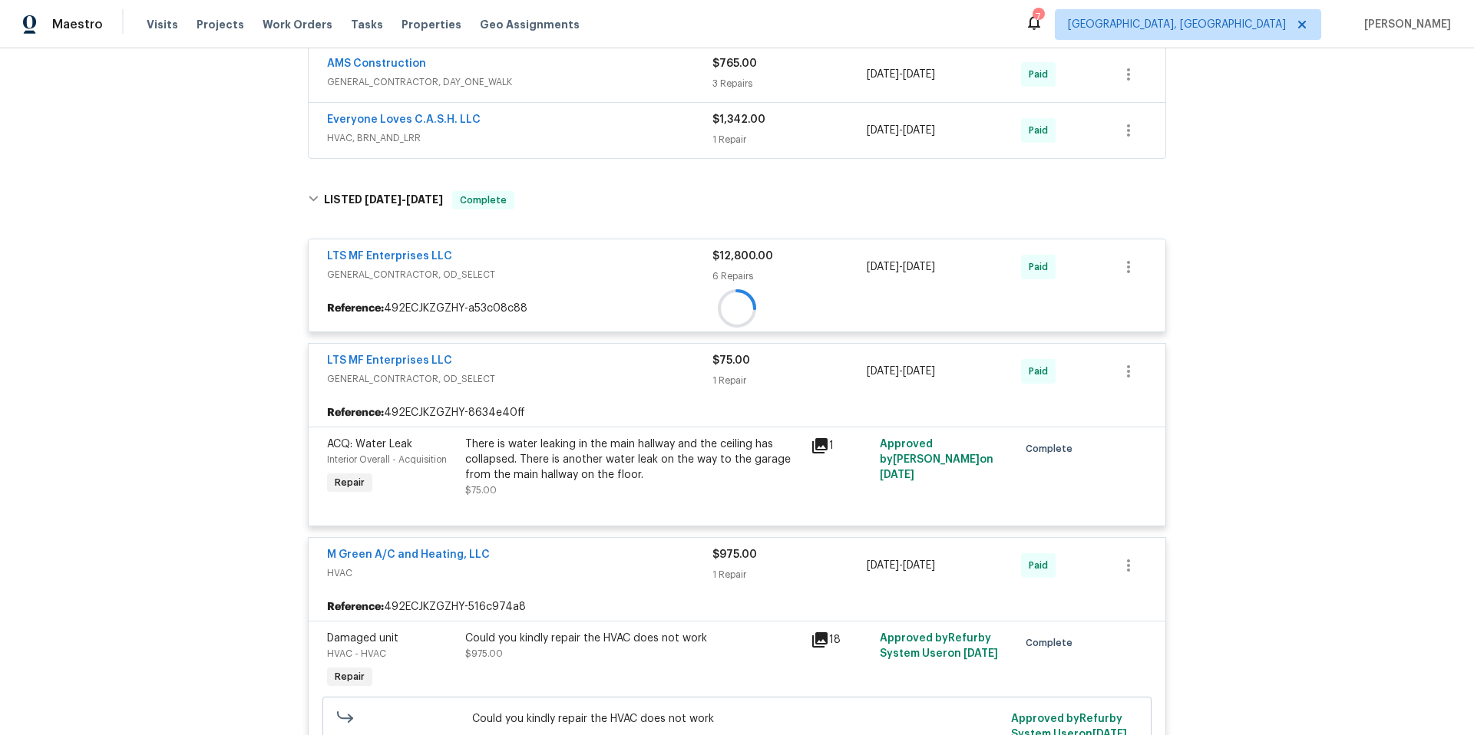
click at [557, 137] on span "HVAC, BRN_AND_LRR" at bounding box center [519, 137] width 385 height 15
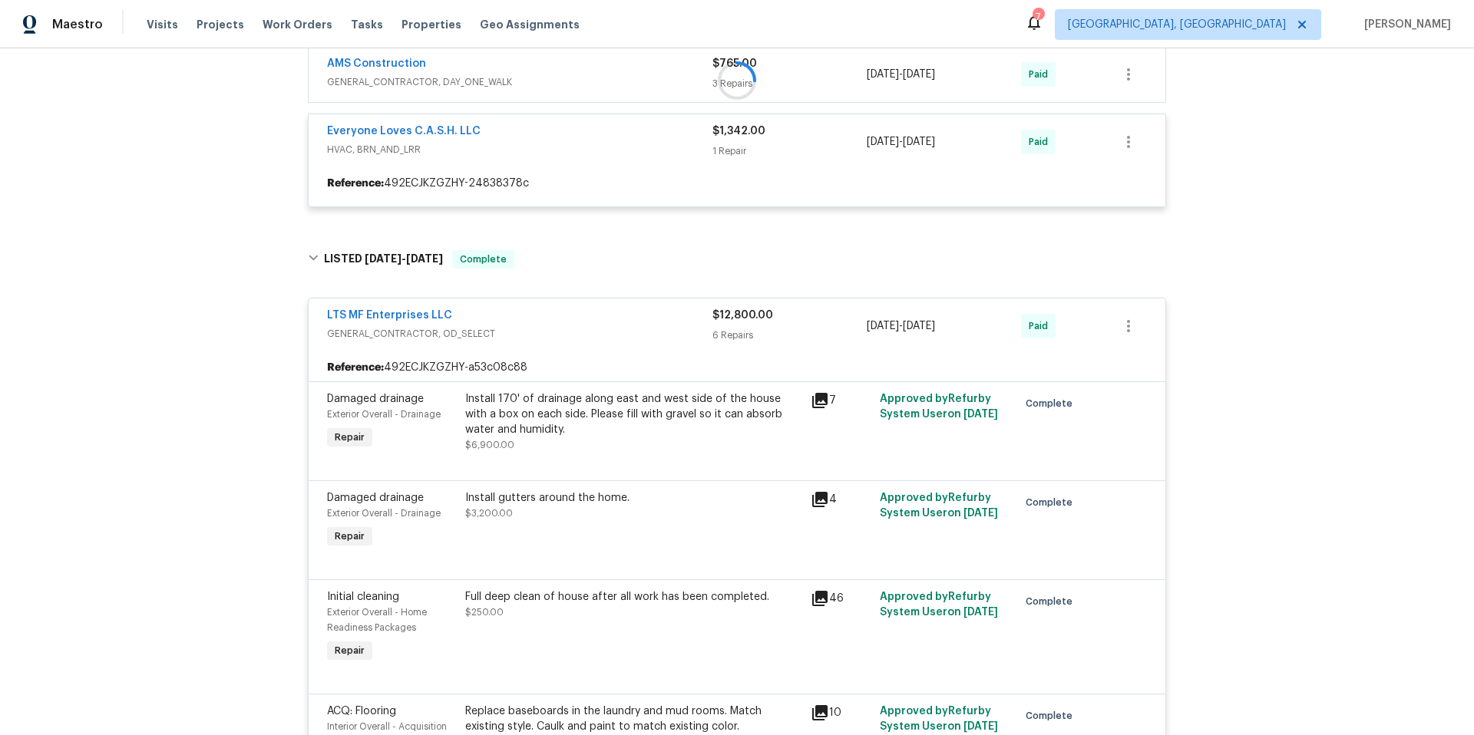
scroll to position [667, 0]
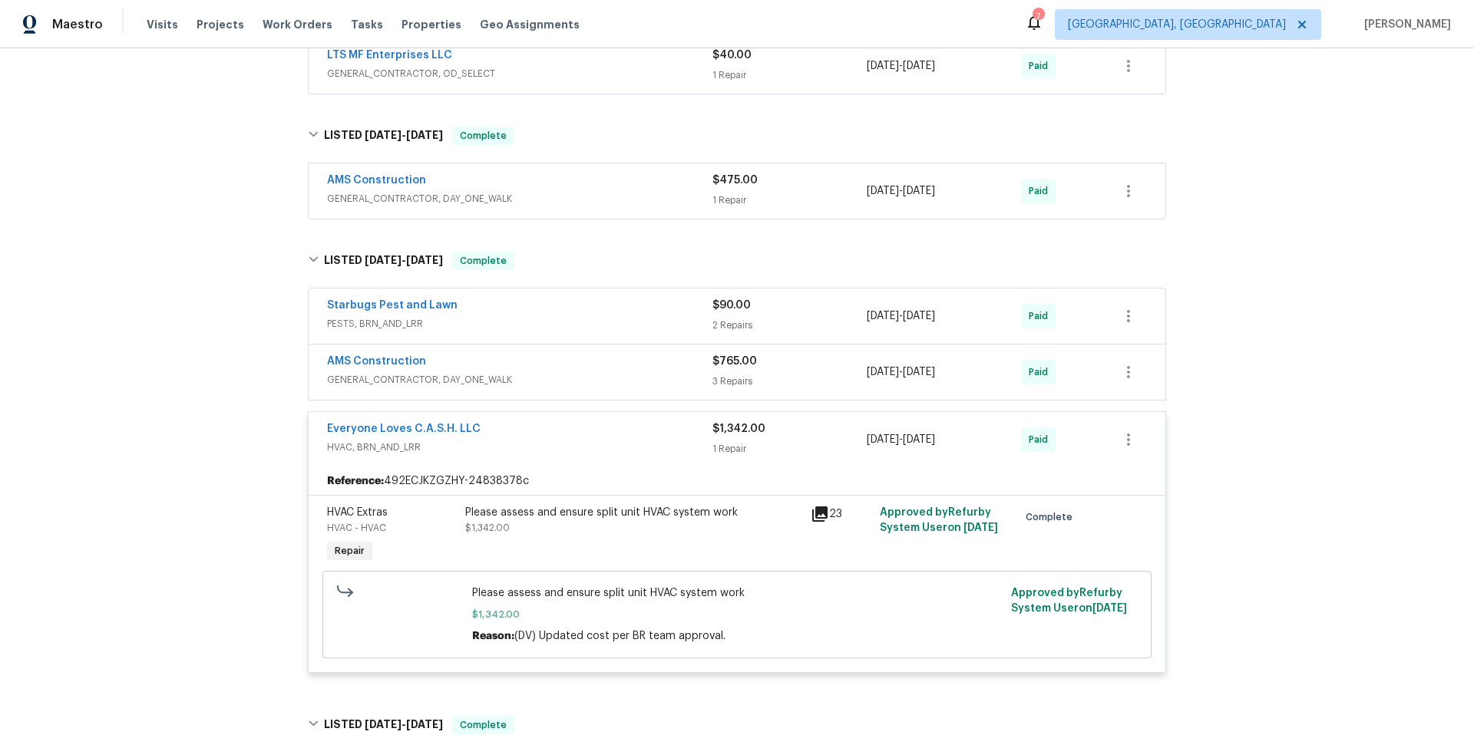
click at [566, 366] on div "AMS Construction" at bounding box center [519, 363] width 385 height 18
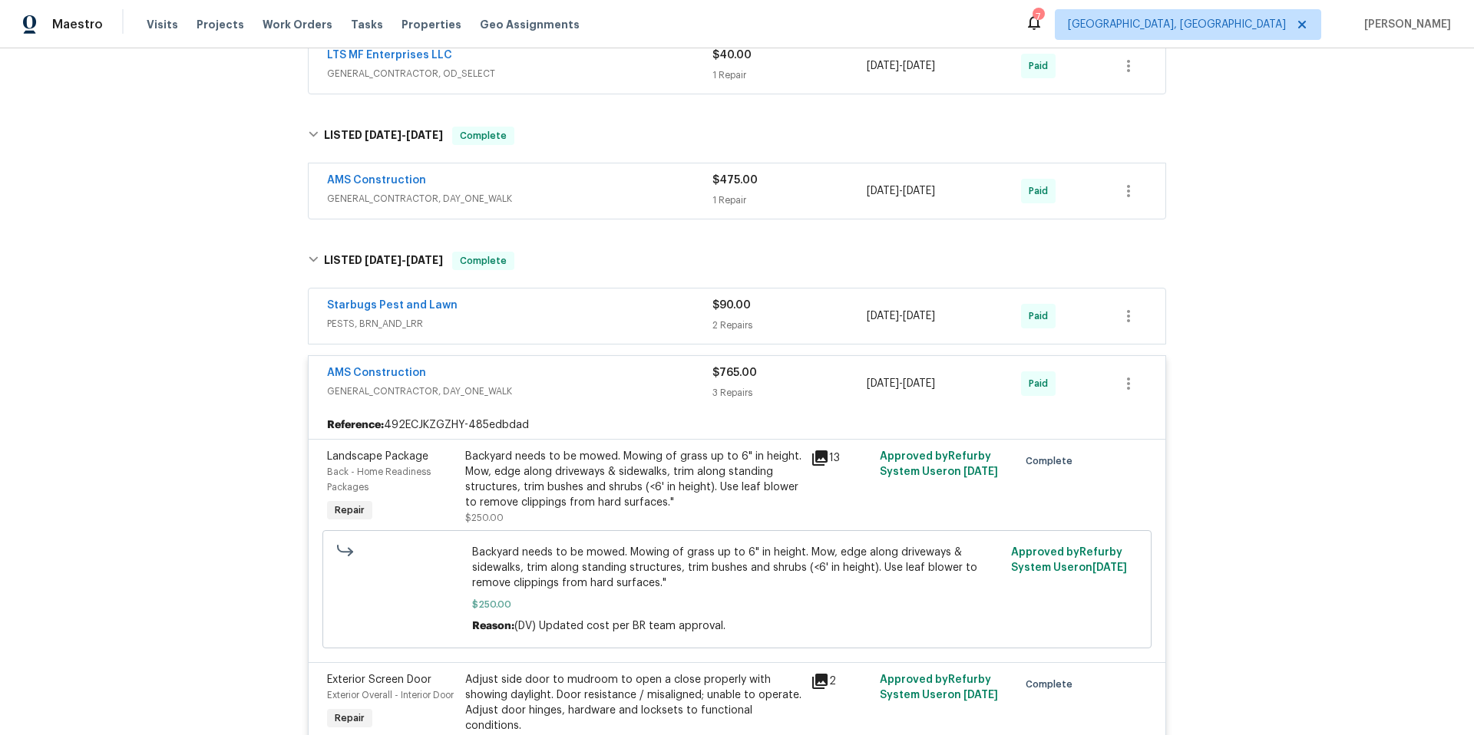
click at [580, 329] on span "PESTS, BRN_AND_LRR" at bounding box center [519, 323] width 385 height 15
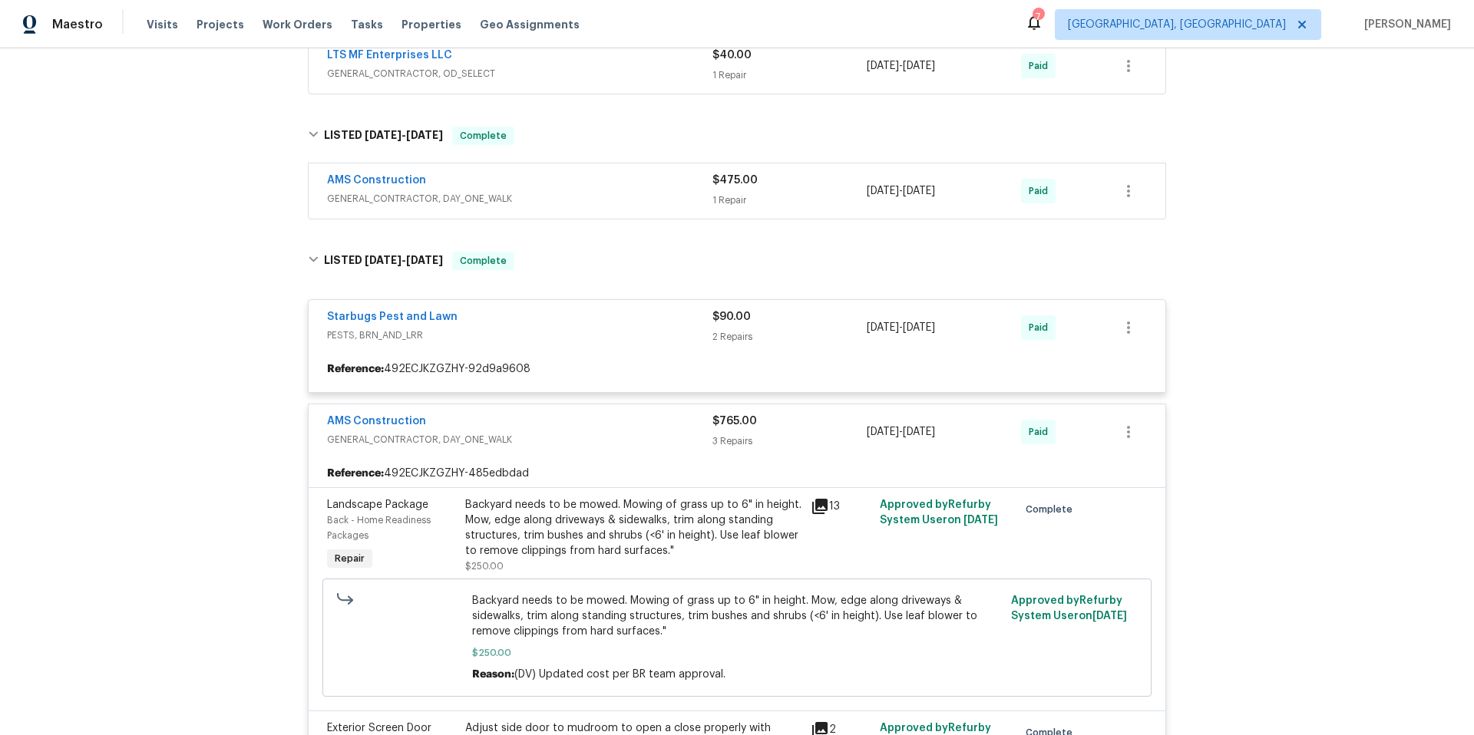
click at [559, 192] on span "GENERAL_CONTRACTOR, DAY_ONE_WALK" at bounding box center [519, 198] width 385 height 15
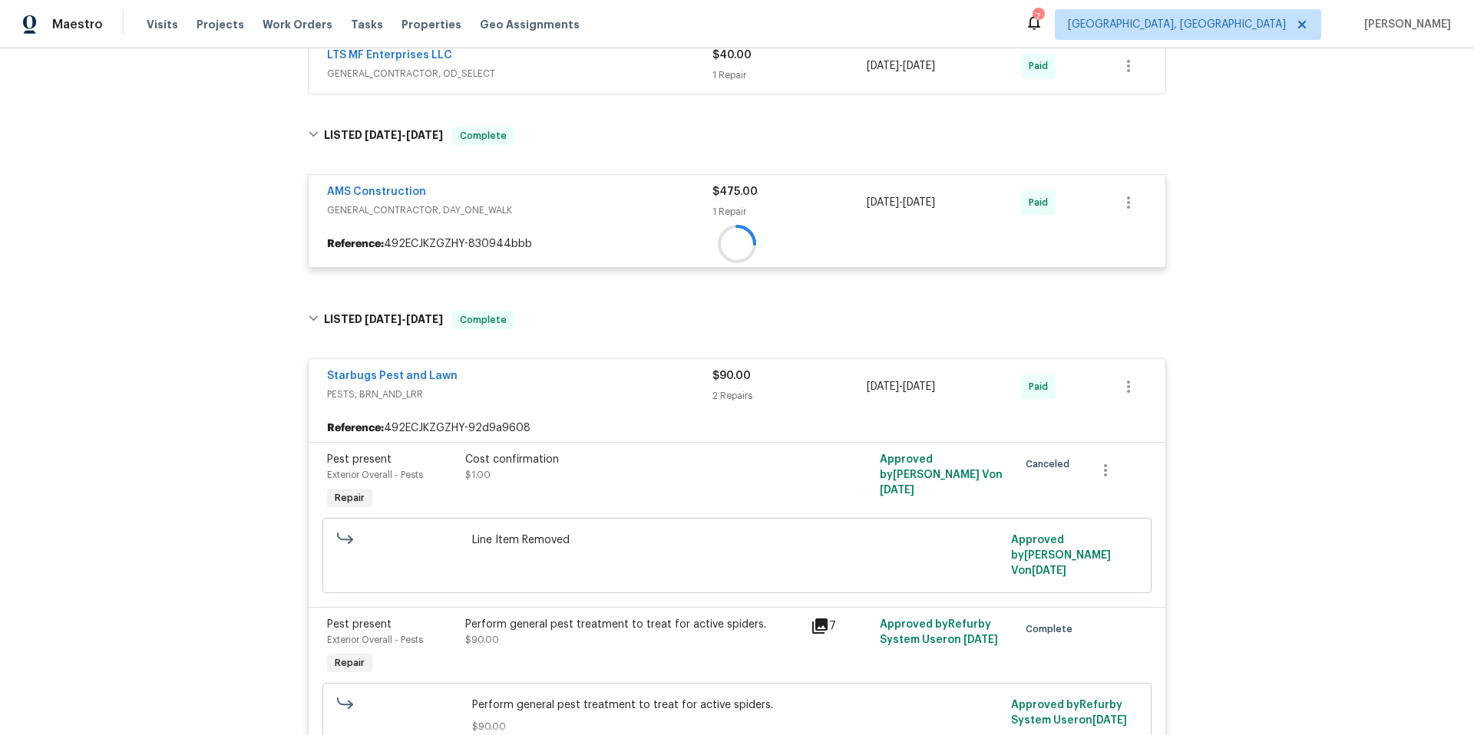
scroll to position [523, 0]
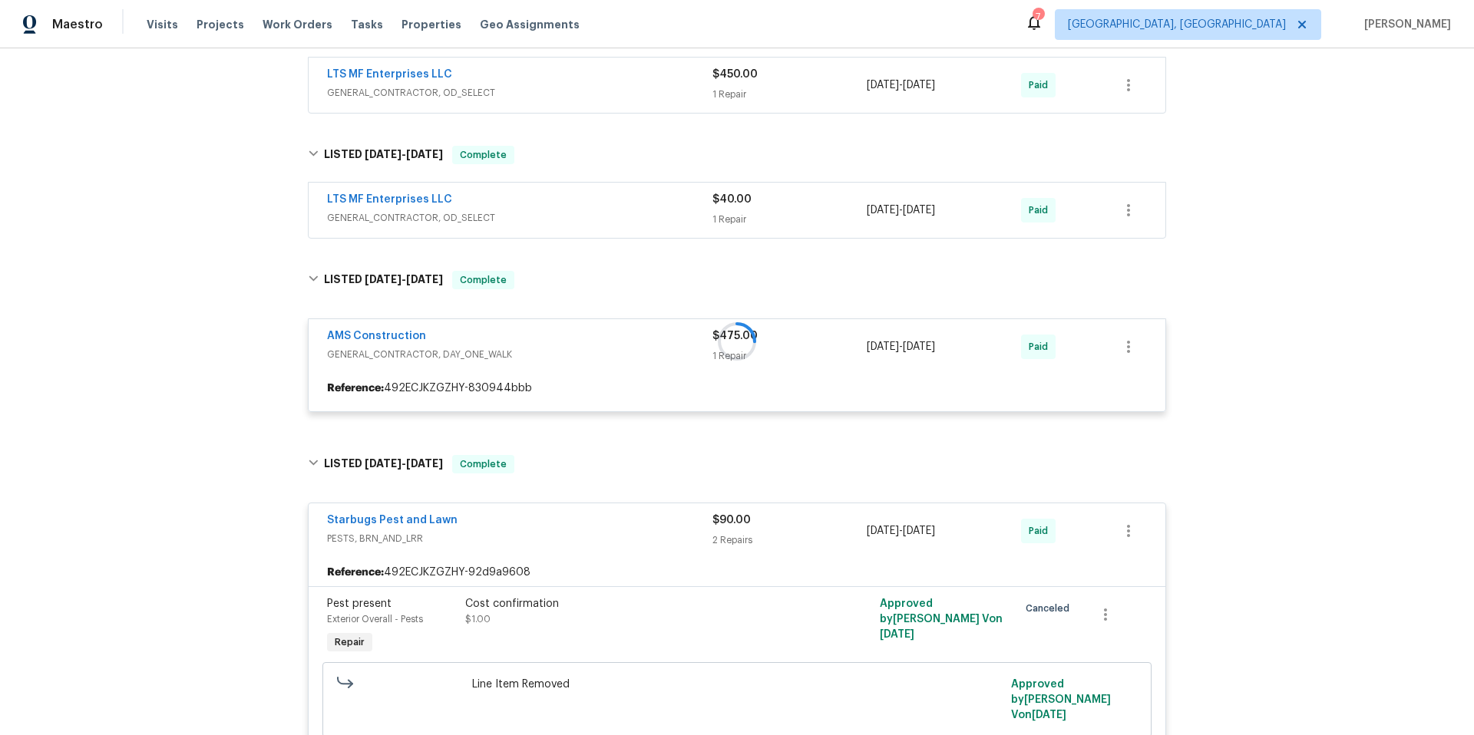
click at [604, 217] on span "GENERAL_CONTRACTOR, OD_SELECT" at bounding box center [519, 217] width 385 height 15
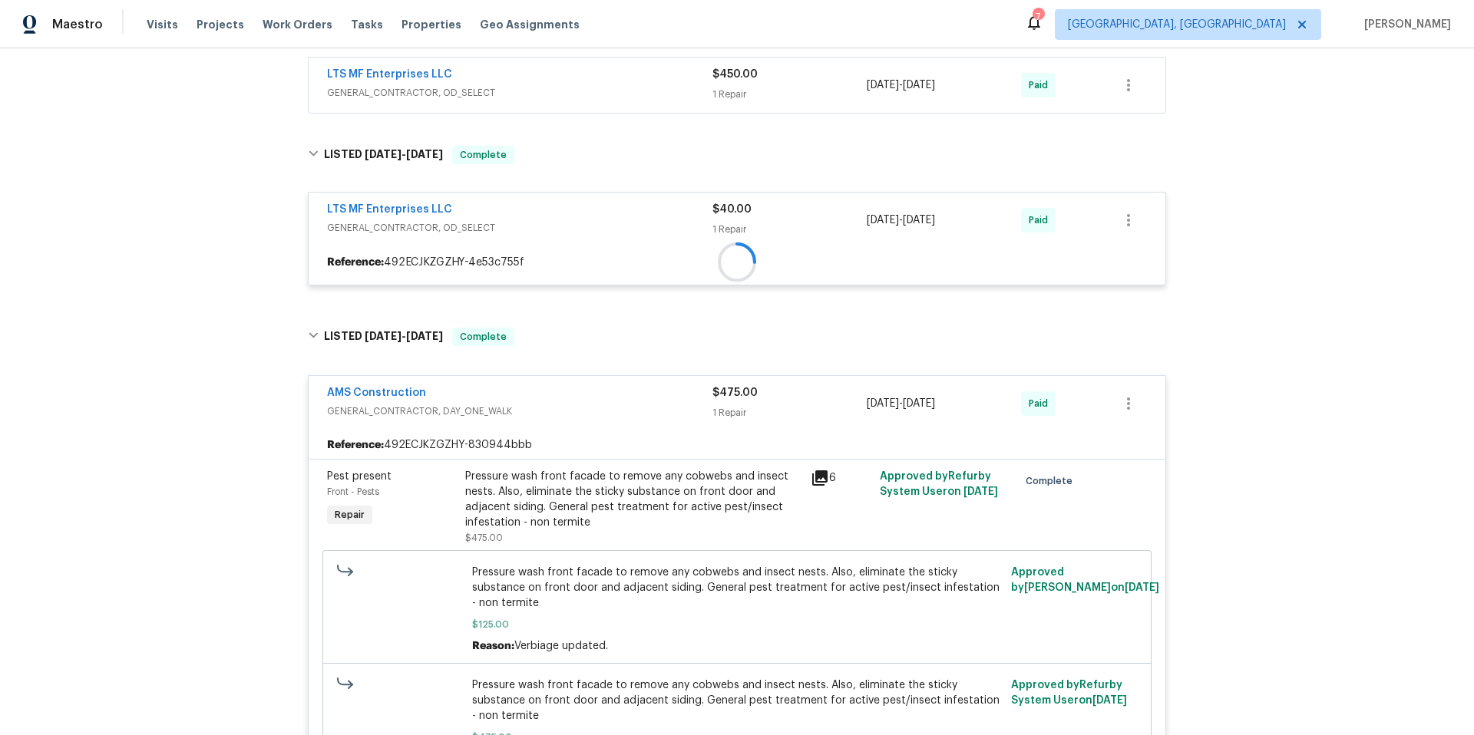
click at [599, 210] on div "LTS MF Enterprises LLC GENERAL_CONTRACTOR, OD_SELECT $40.00 1 Repair [DATE] - […" at bounding box center [737, 239] width 858 height 94
click at [574, 94] on span "GENERAL_CONTRACTOR, OD_SELECT" at bounding box center [519, 92] width 385 height 15
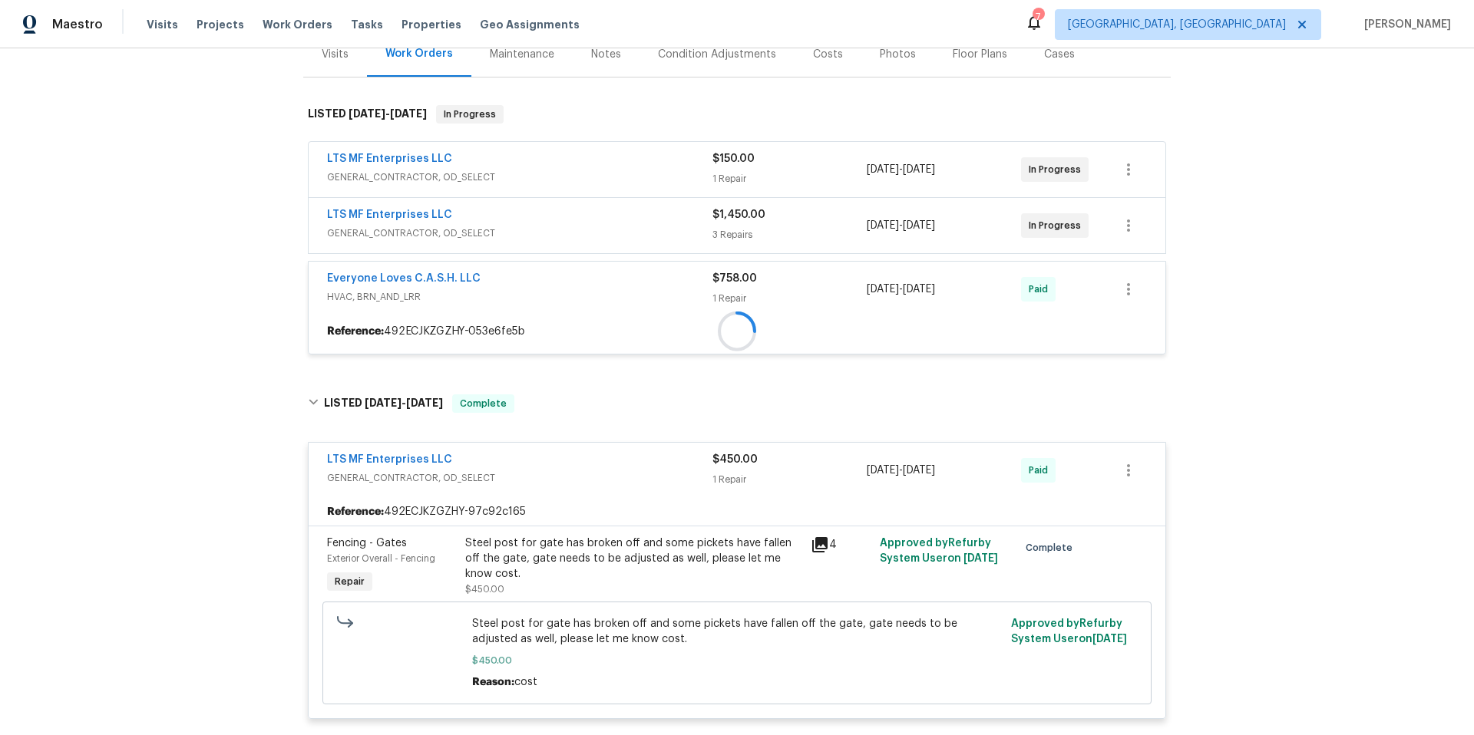
click at [556, 223] on div "LTS MF Enterprises LLC" at bounding box center [519, 216] width 385 height 18
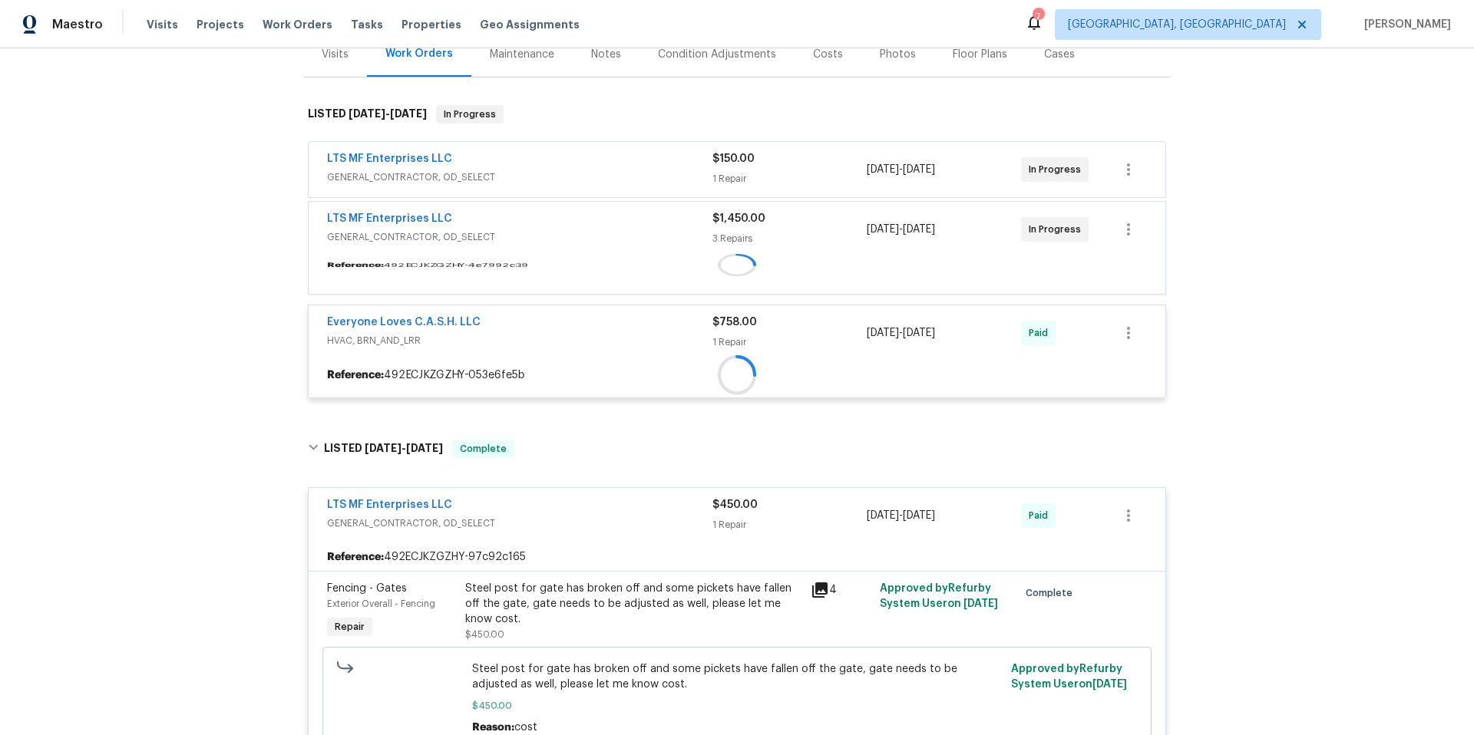
click at [500, 178] on span "GENERAL_CONTRACTOR, OD_SELECT" at bounding box center [519, 177] width 385 height 15
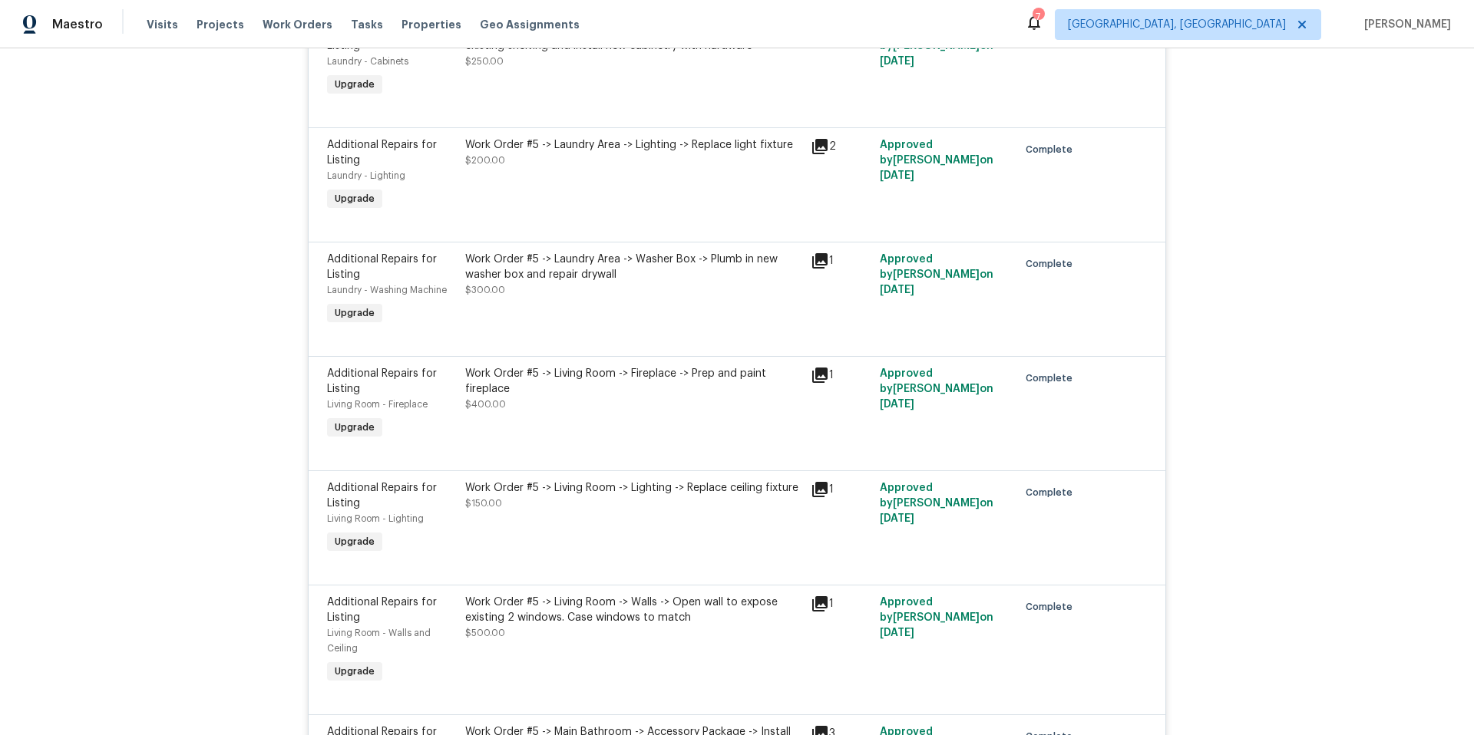
scroll to position [10544, 0]
click at [824, 365] on div "1" at bounding box center [840, 374] width 60 height 18
click at [820, 365] on icon at bounding box center [819, 374] width 18 height 18
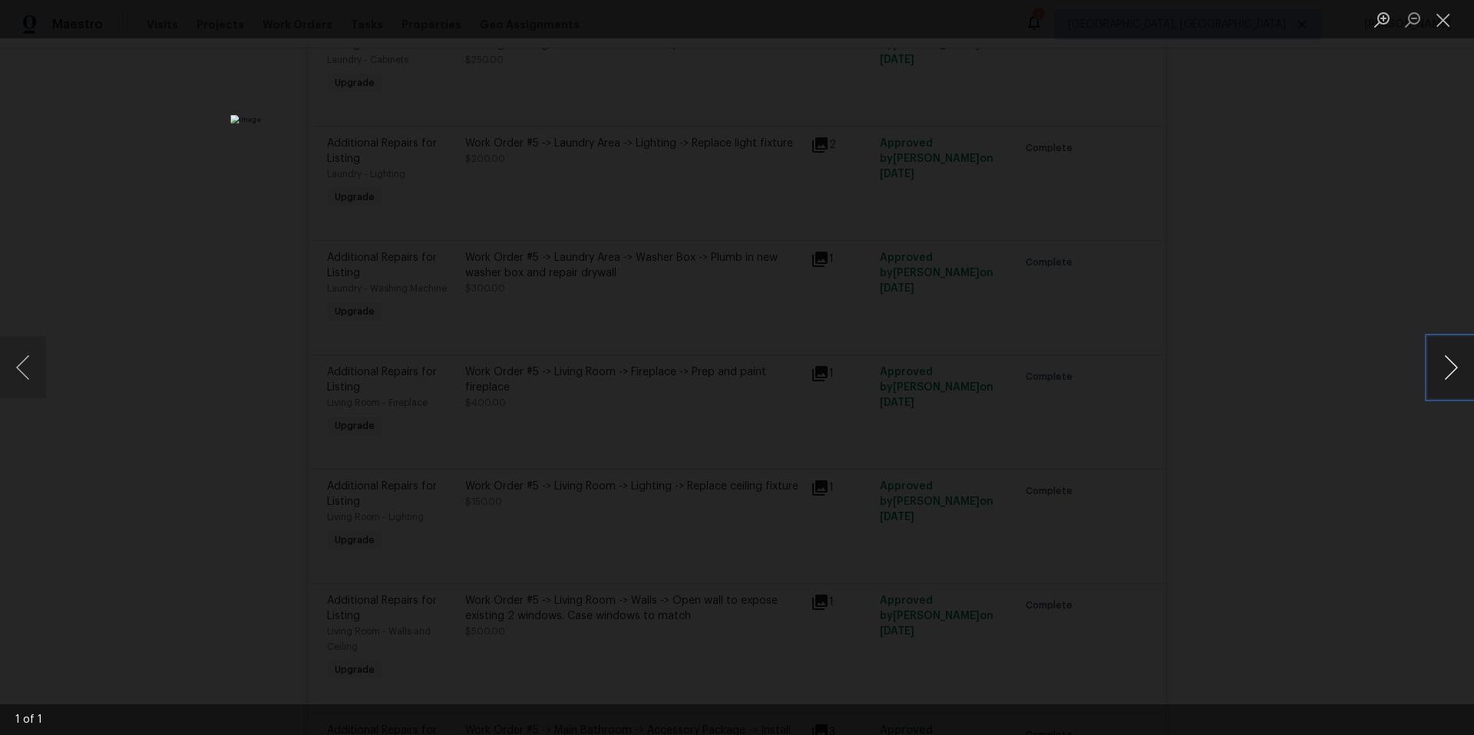
click at [1431, 381] on button "Next image" at bounding box center [1451, 367] width 46 height 61
click at [1440, 379] on button "Next image" at bounding box center [1451, 367] width 46 height 61
click at [1303, 395] on div "Lightbox" at bounding box center [737, 367] width 1474 height 735
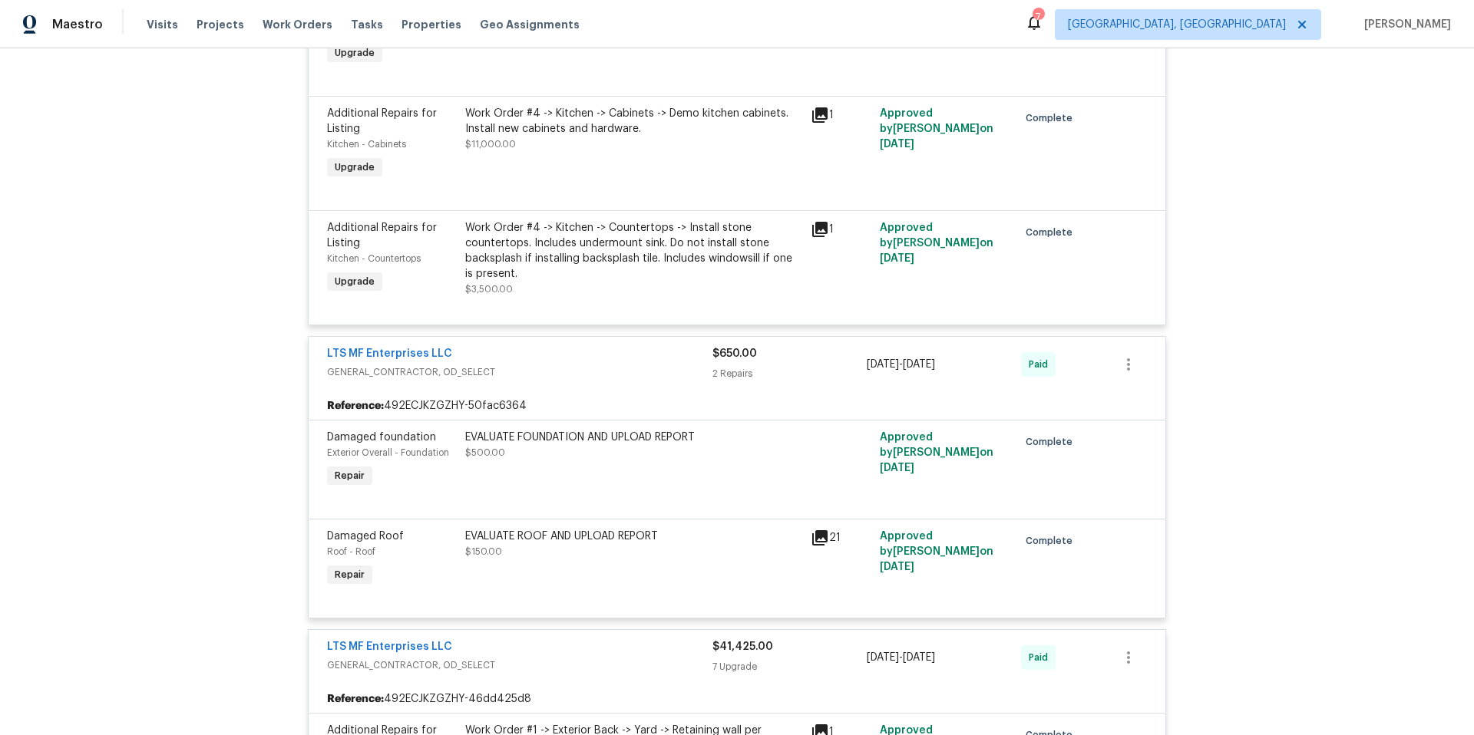
scroll to position [7035, 0]
